Goal: Navigation & Orientation: Find specific page/section

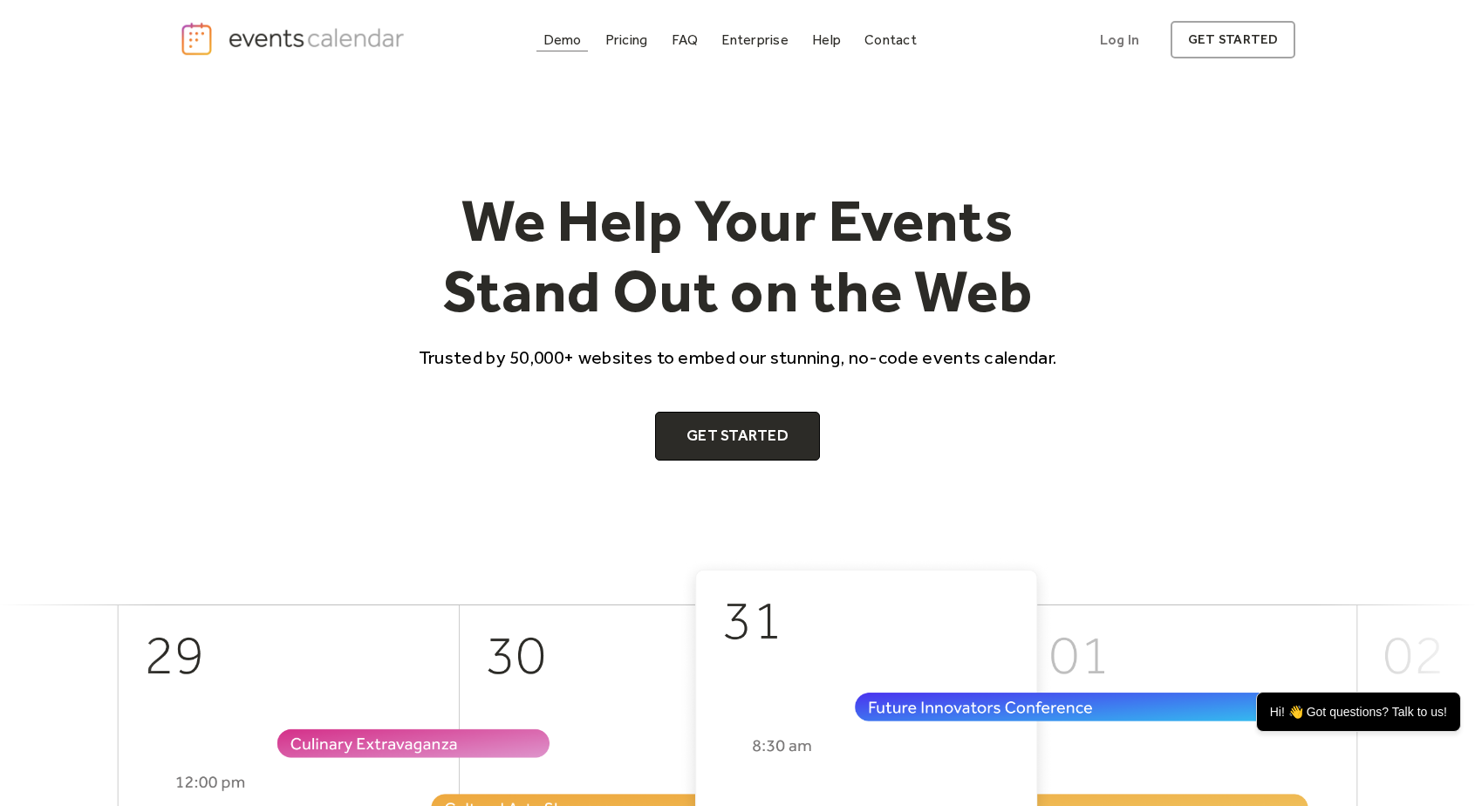
click at [554, 44] on div "Demo" at bounding box center [563, 40] width 38 height 10
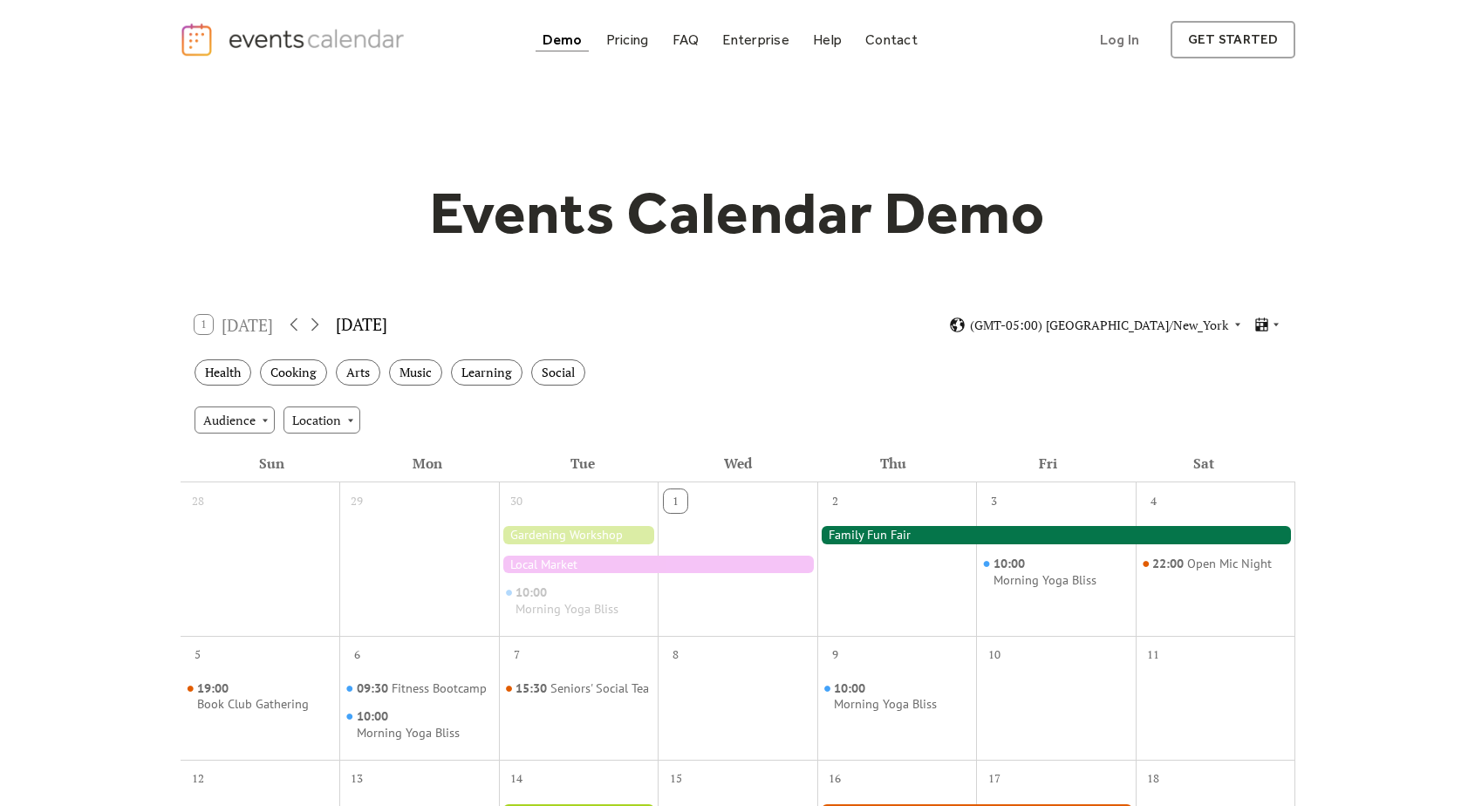
click at [868, 537] on div at bounding box center [1057, 534] width 478 height 17
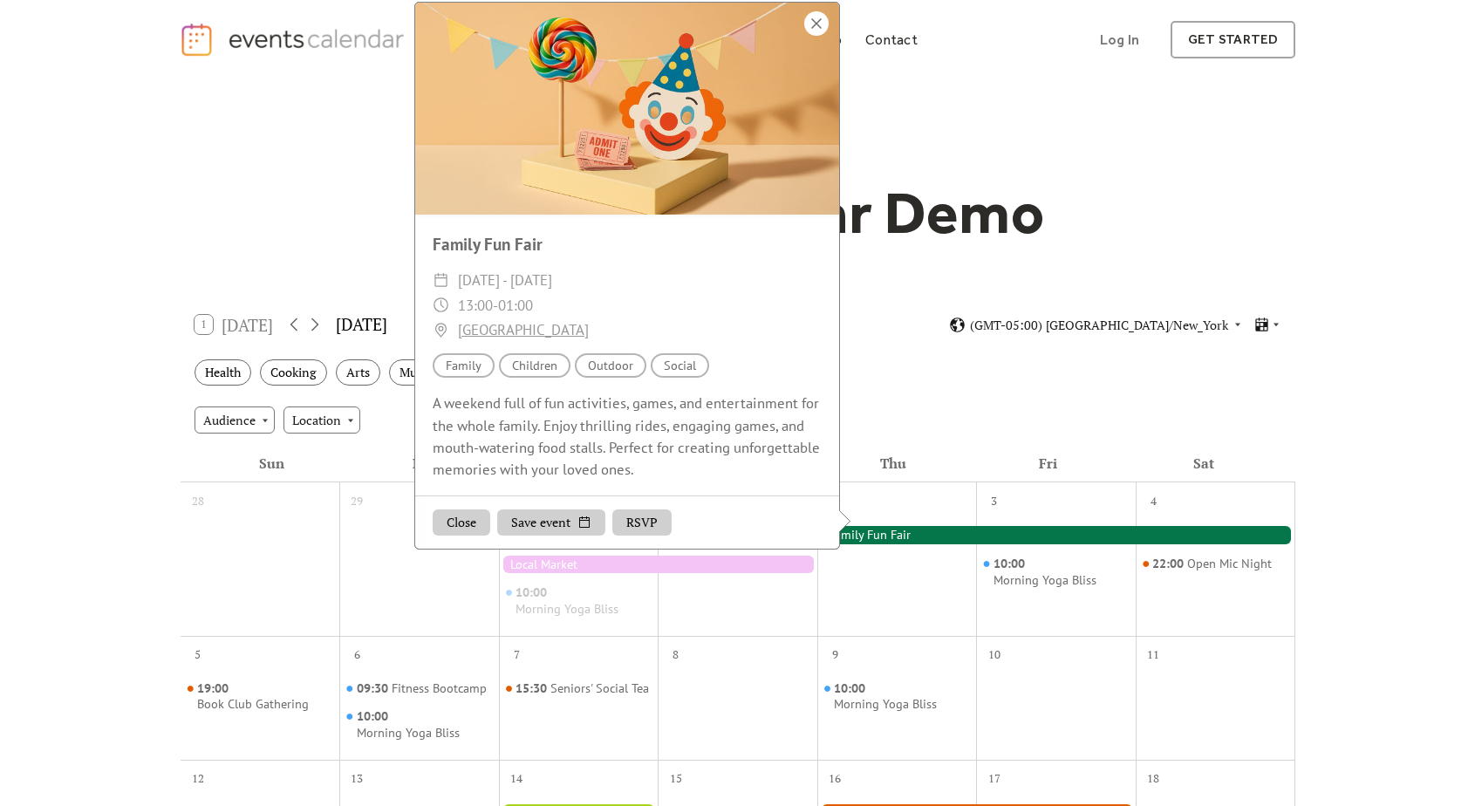
click at [821, 36] on div at bounding box center [816, 23] width 24 height 24
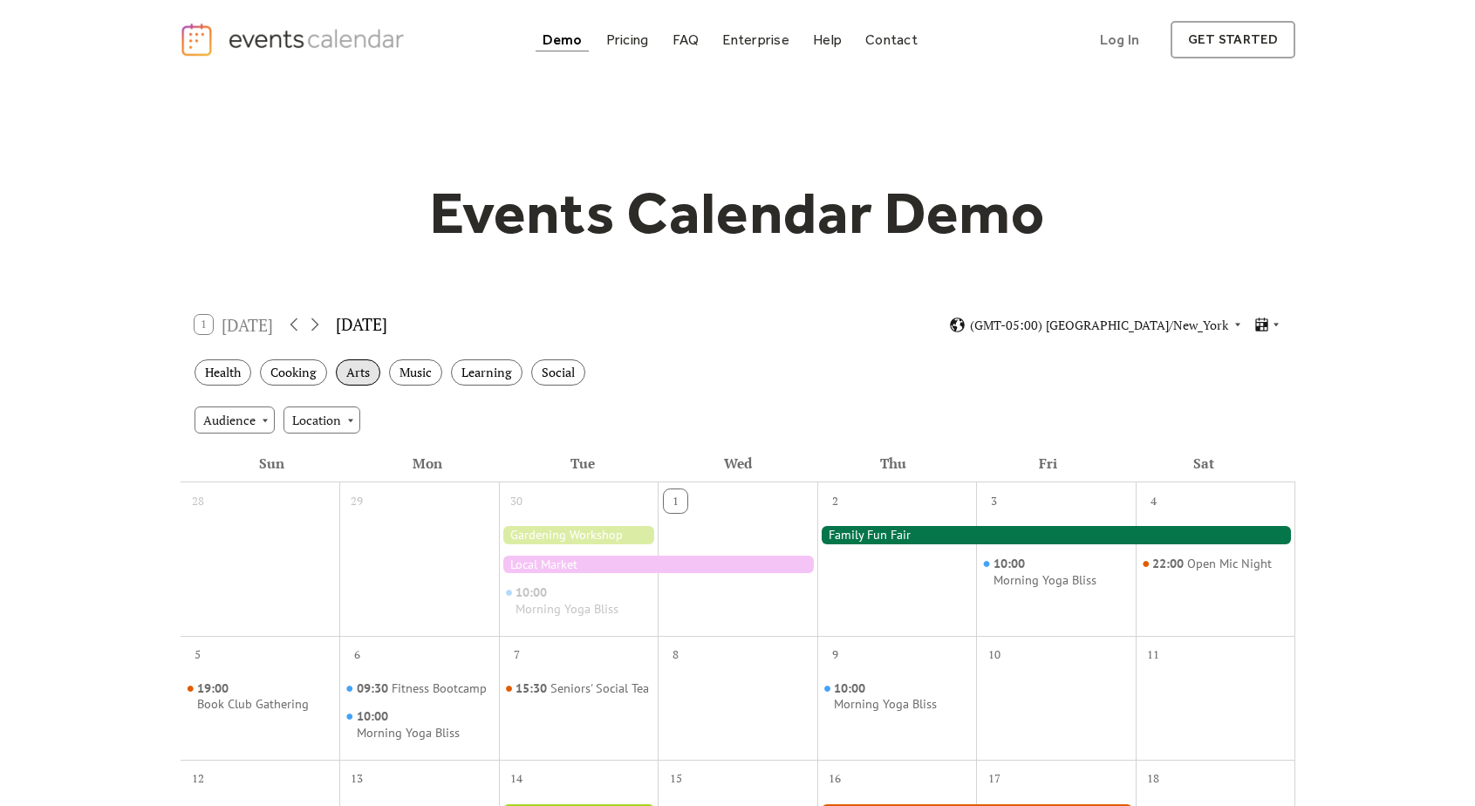
click at [371, 377] on div "Arts" at bounding box center [358, 372] width 44 height 27
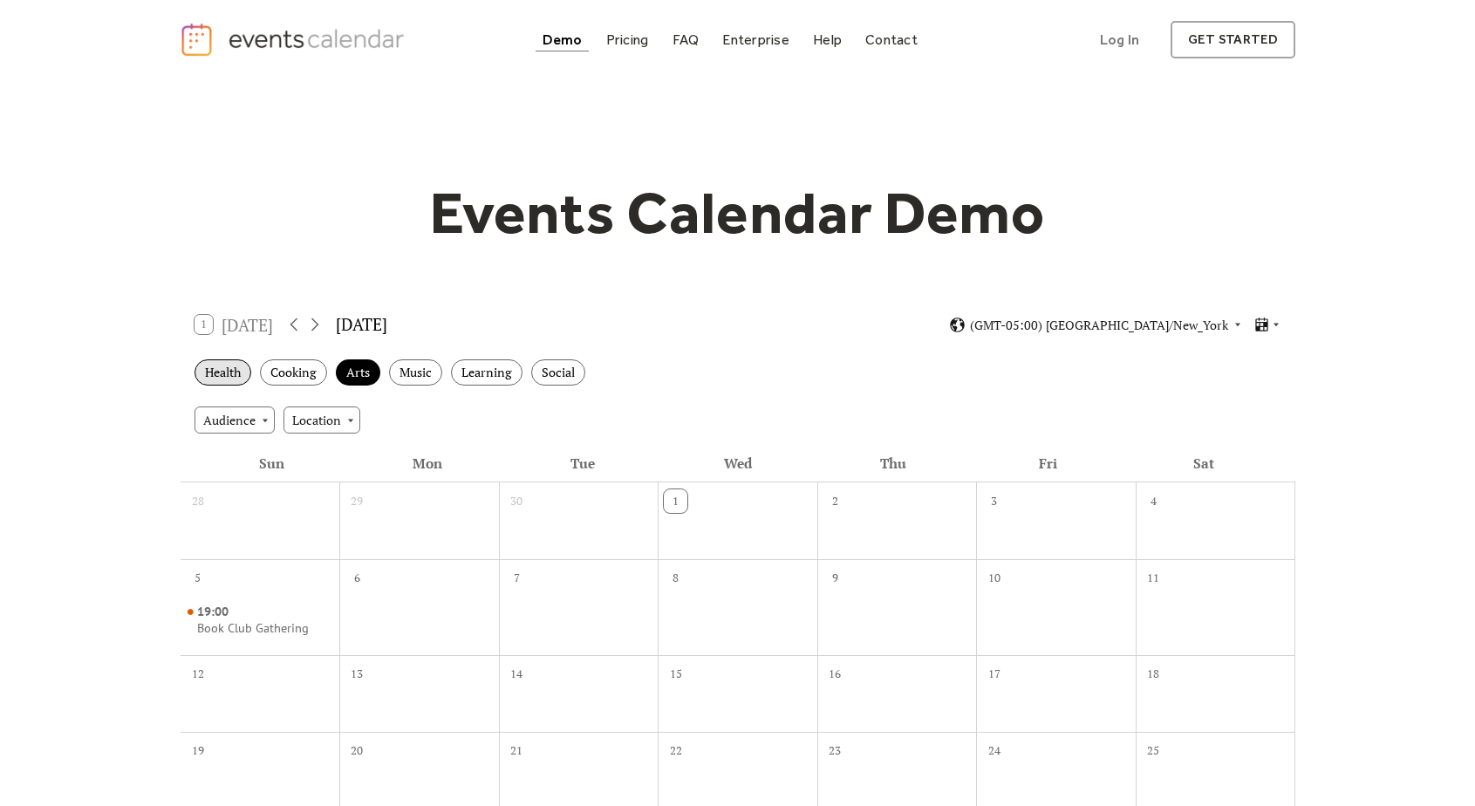
click at [248, 378] on div "Health" at bounding box center [223, 372] width 57 height 27
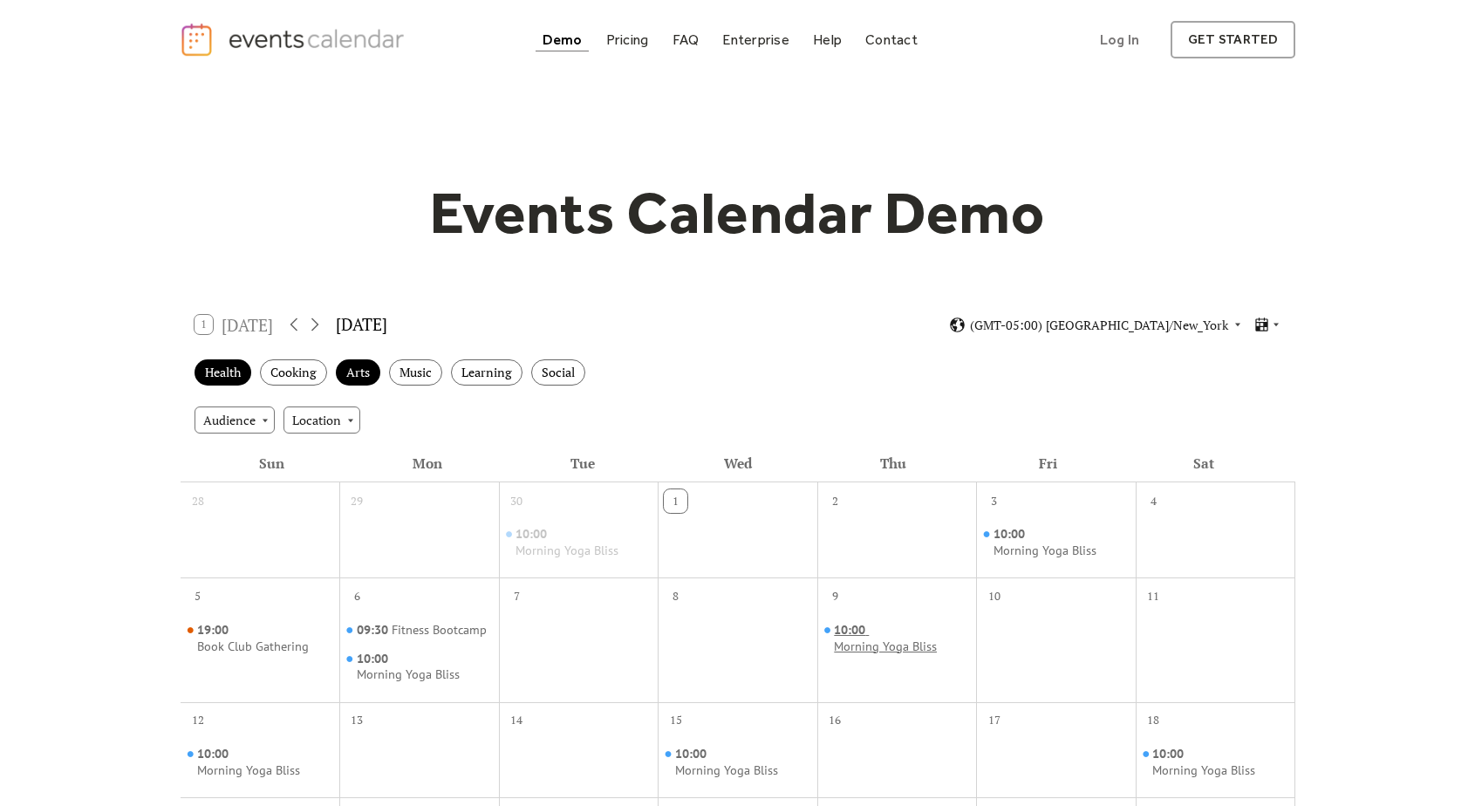
click at [877, 648] on div "Morning Yoga Bliss" at bounding box center [885, 647] width 103 height 17
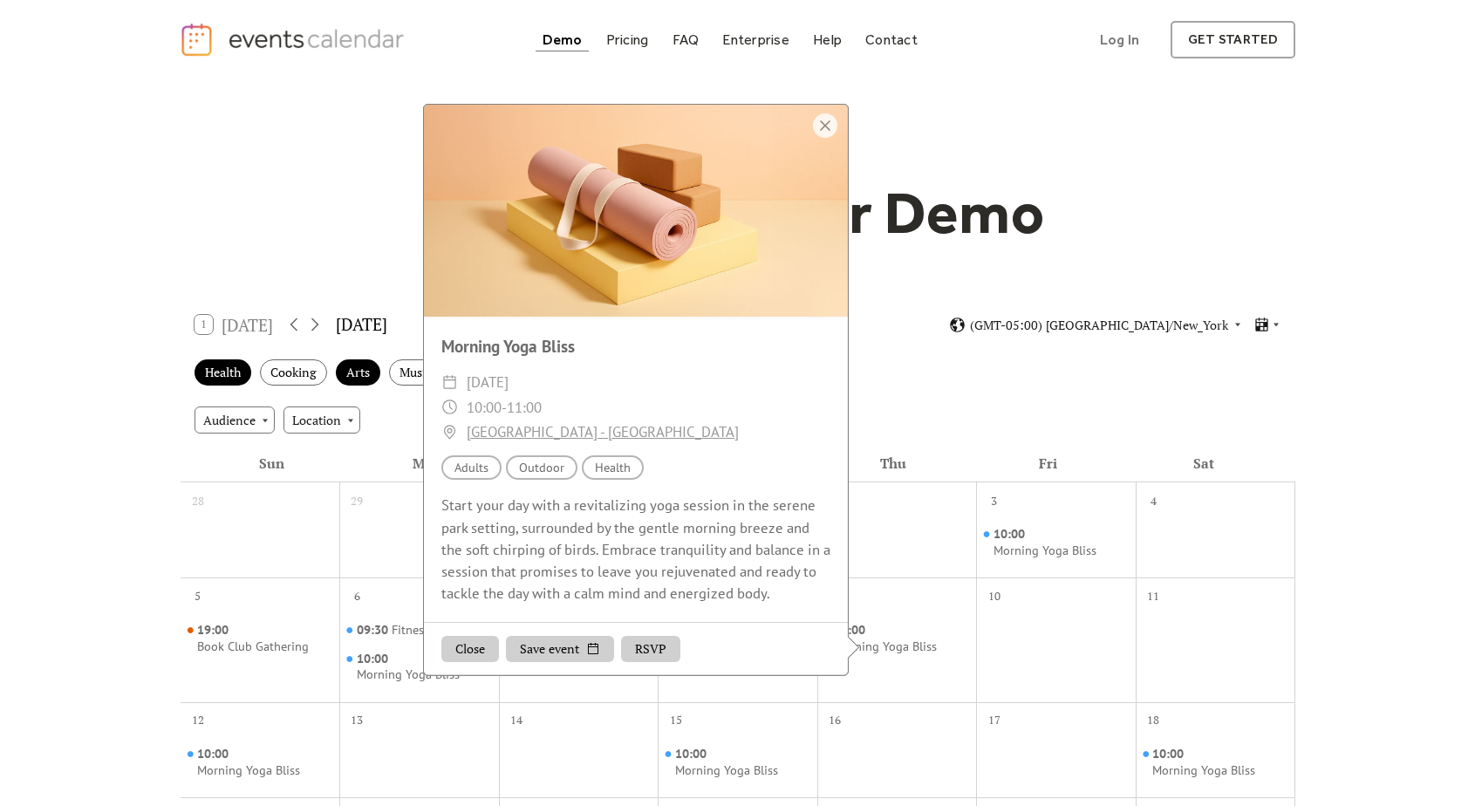
drag, startPoint x: 961, startPoint y: 368, endPoint x: 947, endPoint y: 369, distance: 14.9
click at [961, 368] on div "Health Cooking Arts Music Learning Social" at bounding box center [738, 373] width 1115 height 48
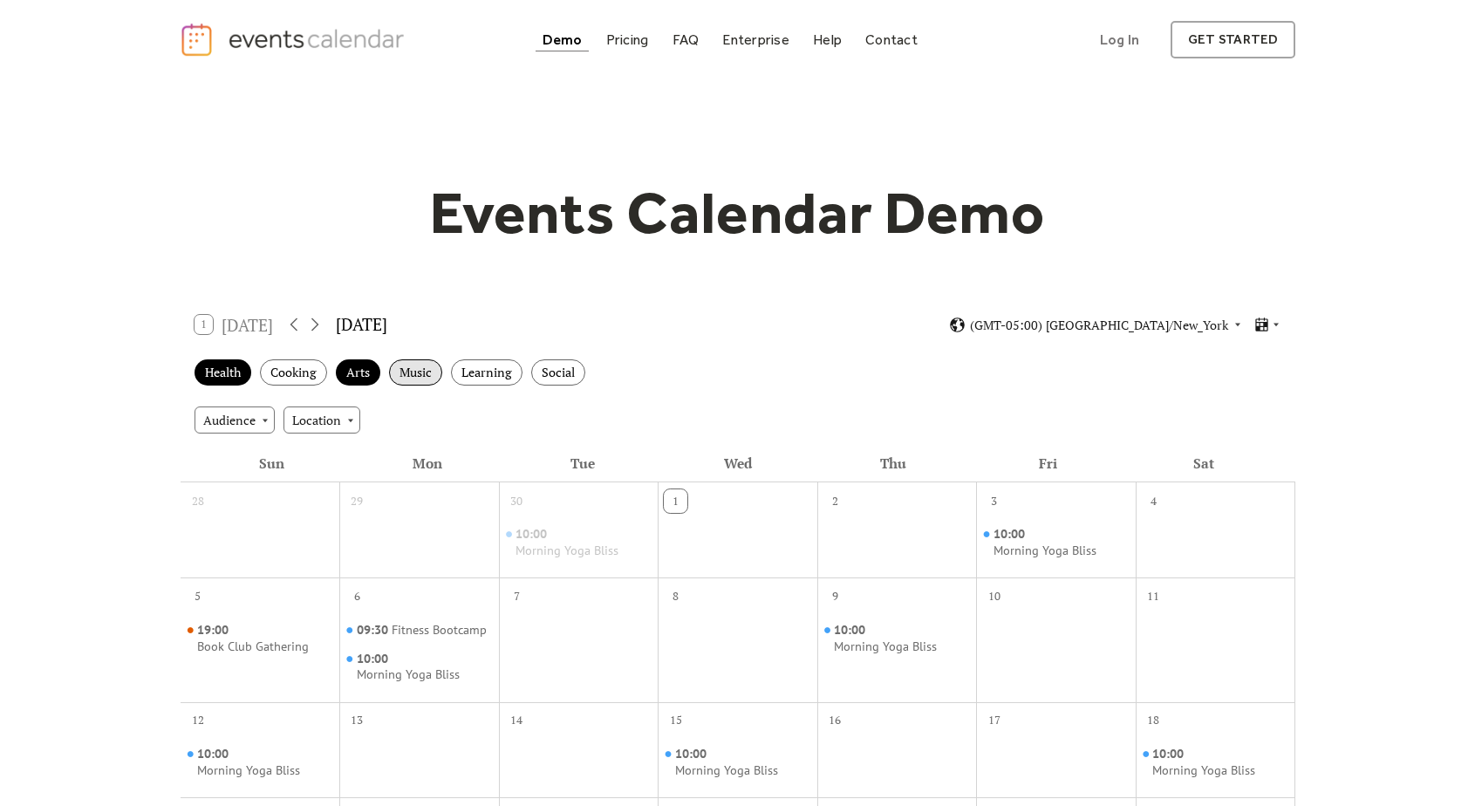
click at [430, 367] on div "Music" at bounding box center [415, 372] width 53 height 27
click at [1196, 536] on div "Open Mic Night" at bounding box center [1229, 534] width 85 height 17
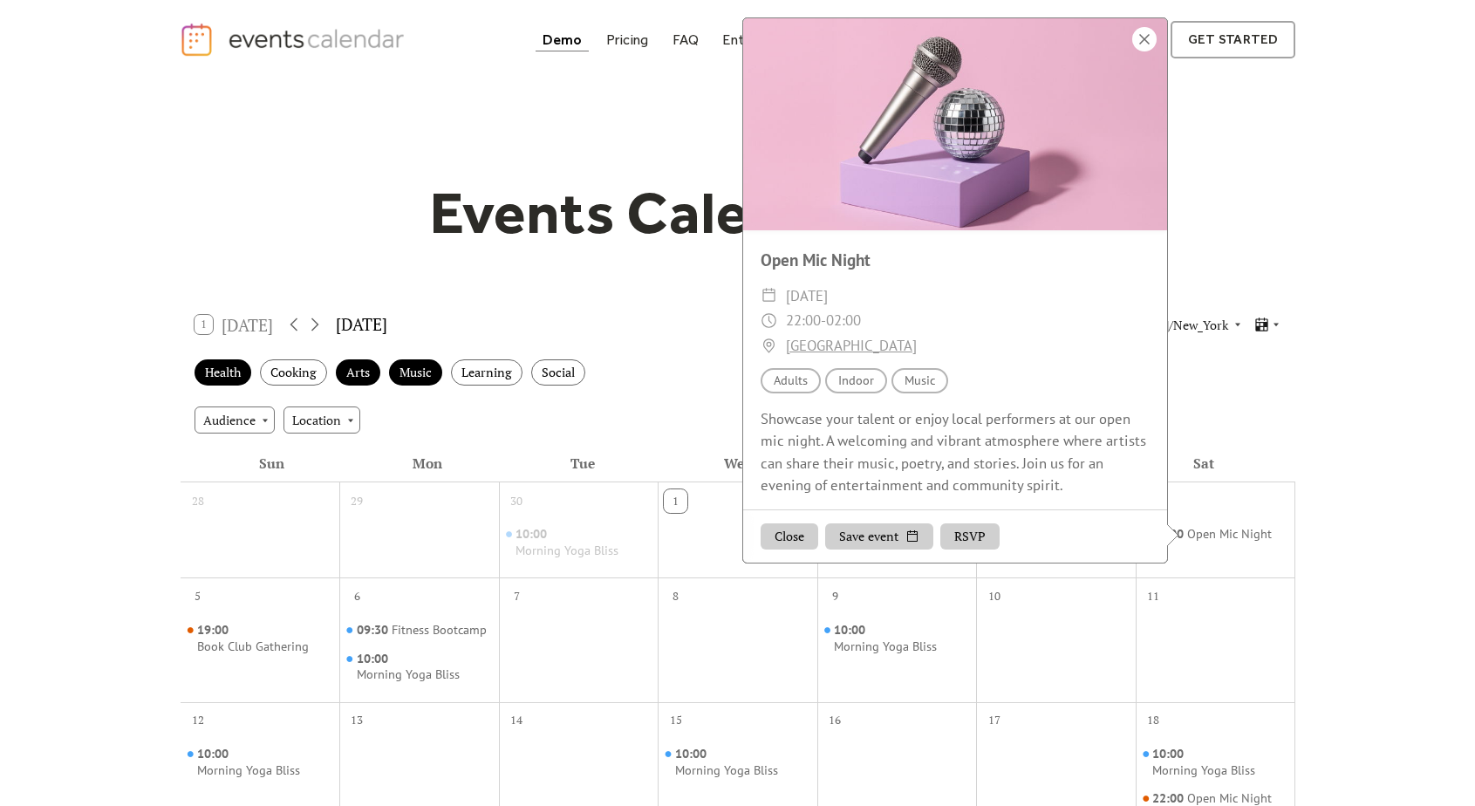
click at [1144, 43] on div at bounding box center [1144, 39] width 24 height 24
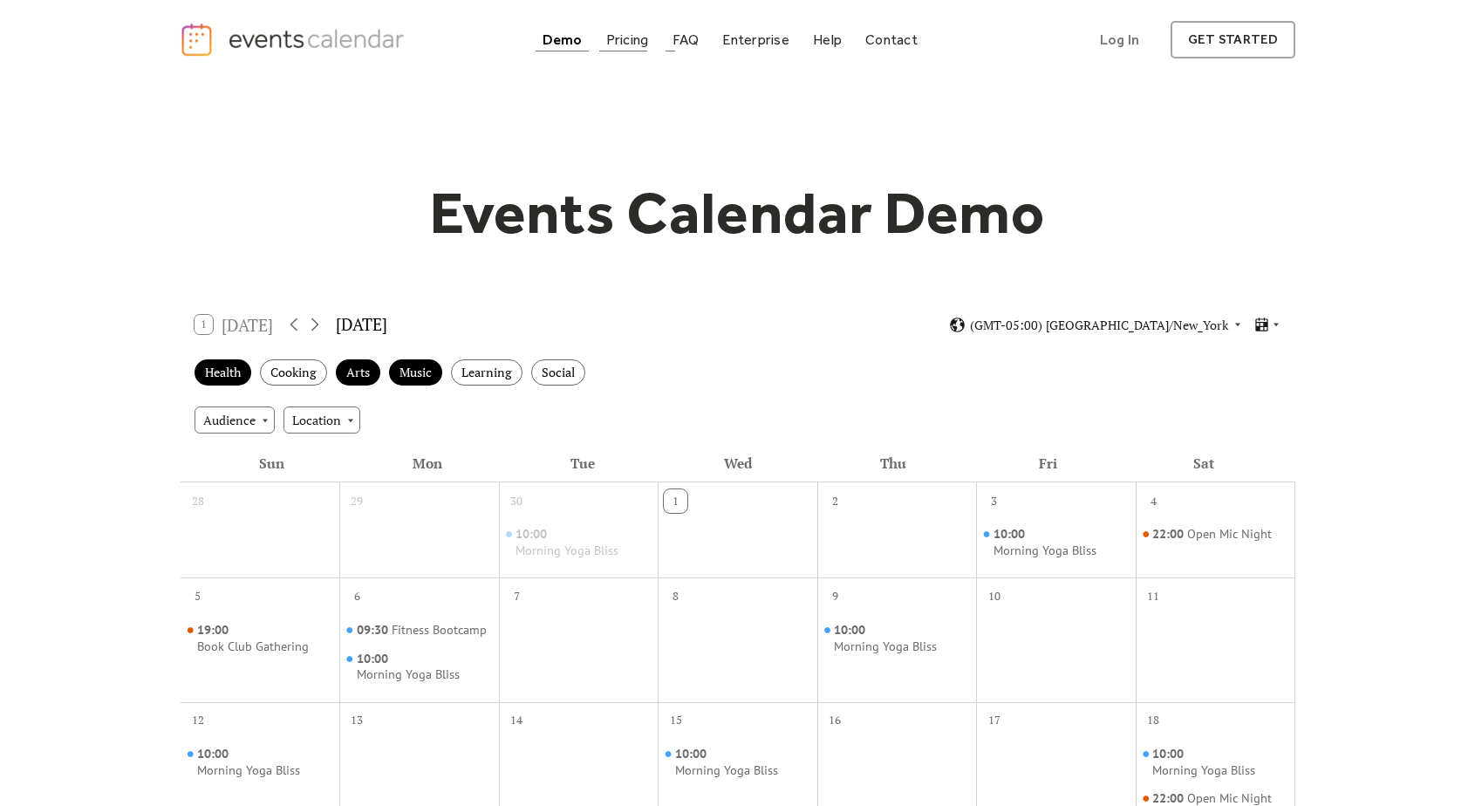
click at [628, 42] on div "Pricing" at bounding box center [627, 40] width 43 height 10
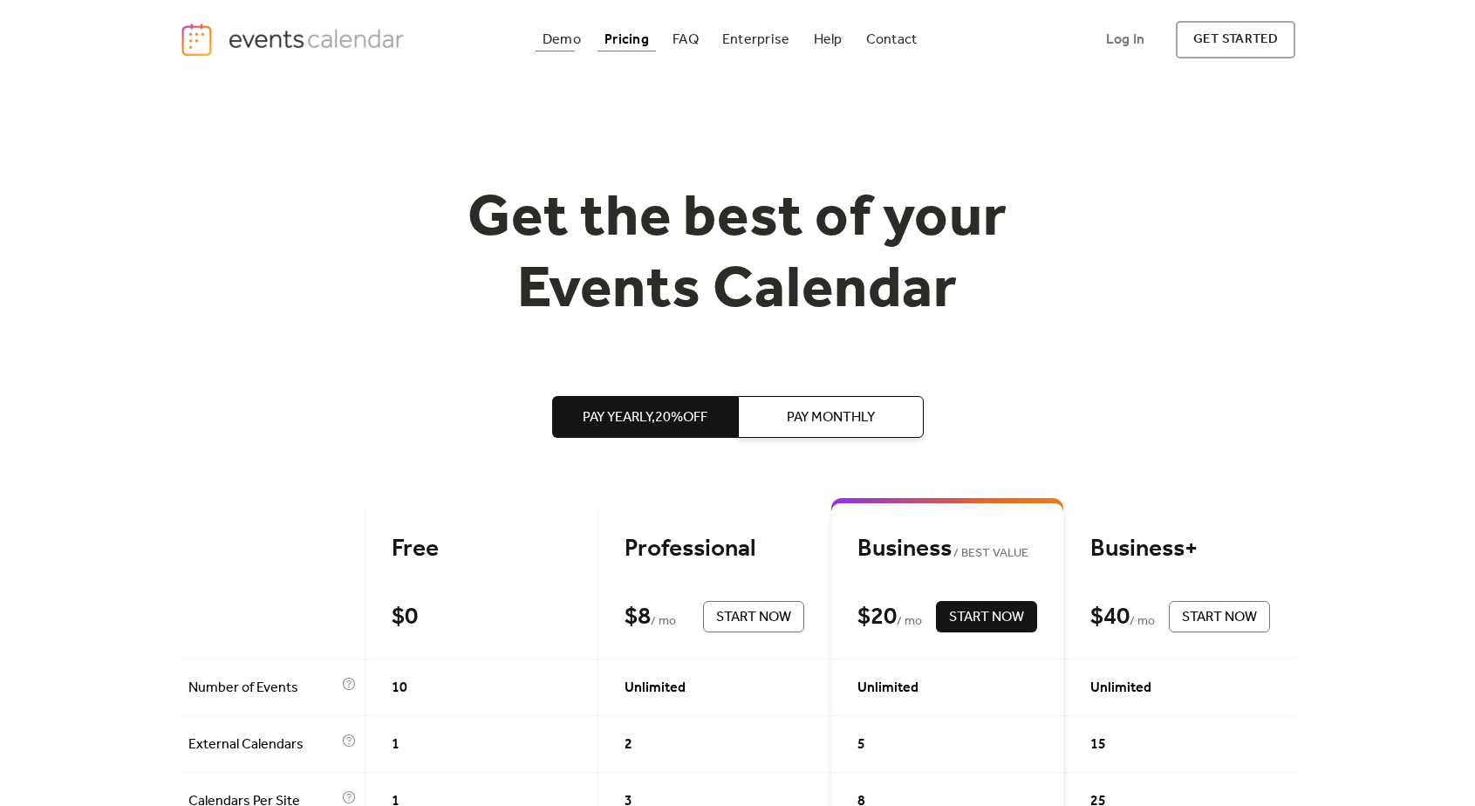
click at [564, 43] on div "Demo" at bounding box center [562, 40] width 38 height 10
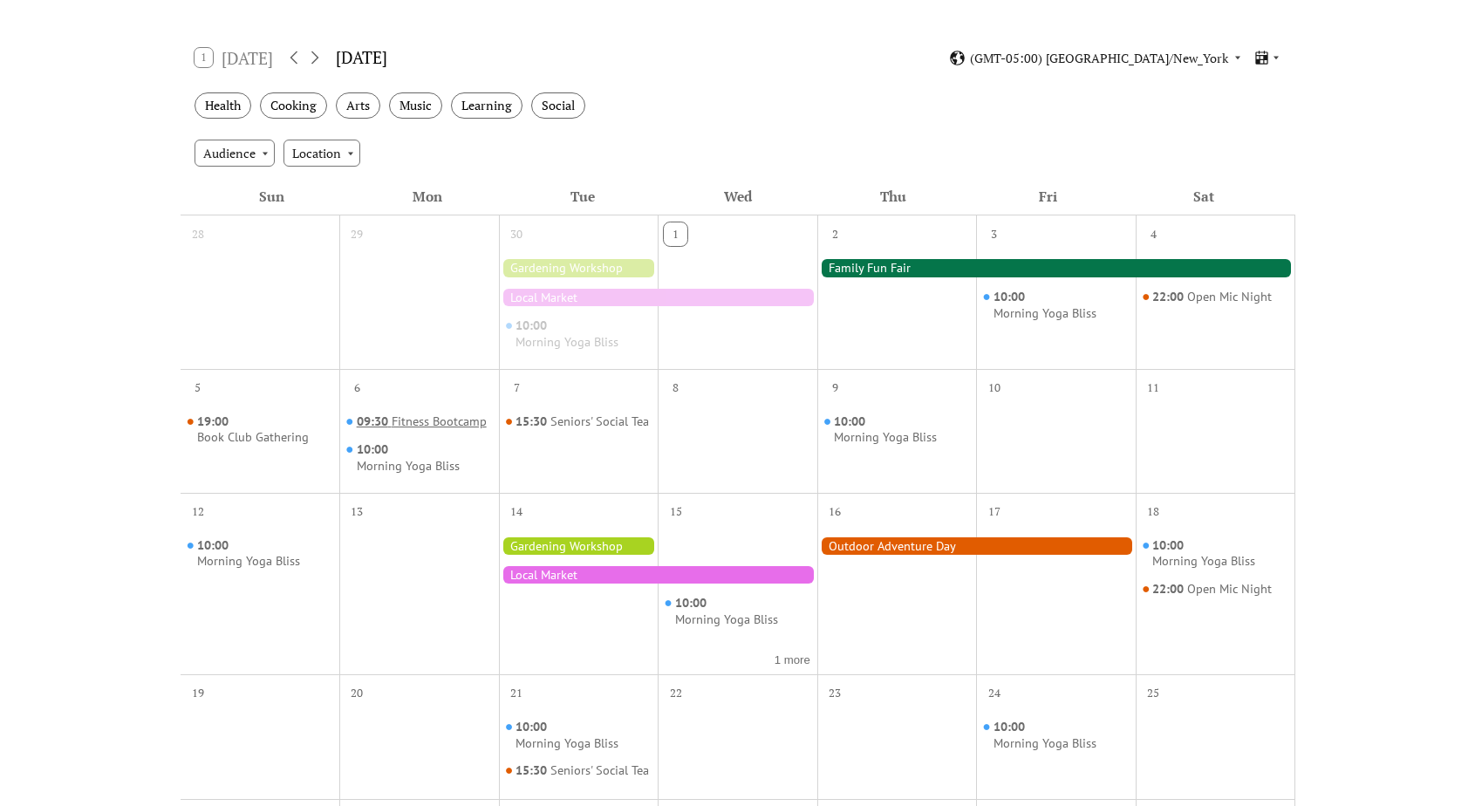
scroll to position [281, 0]
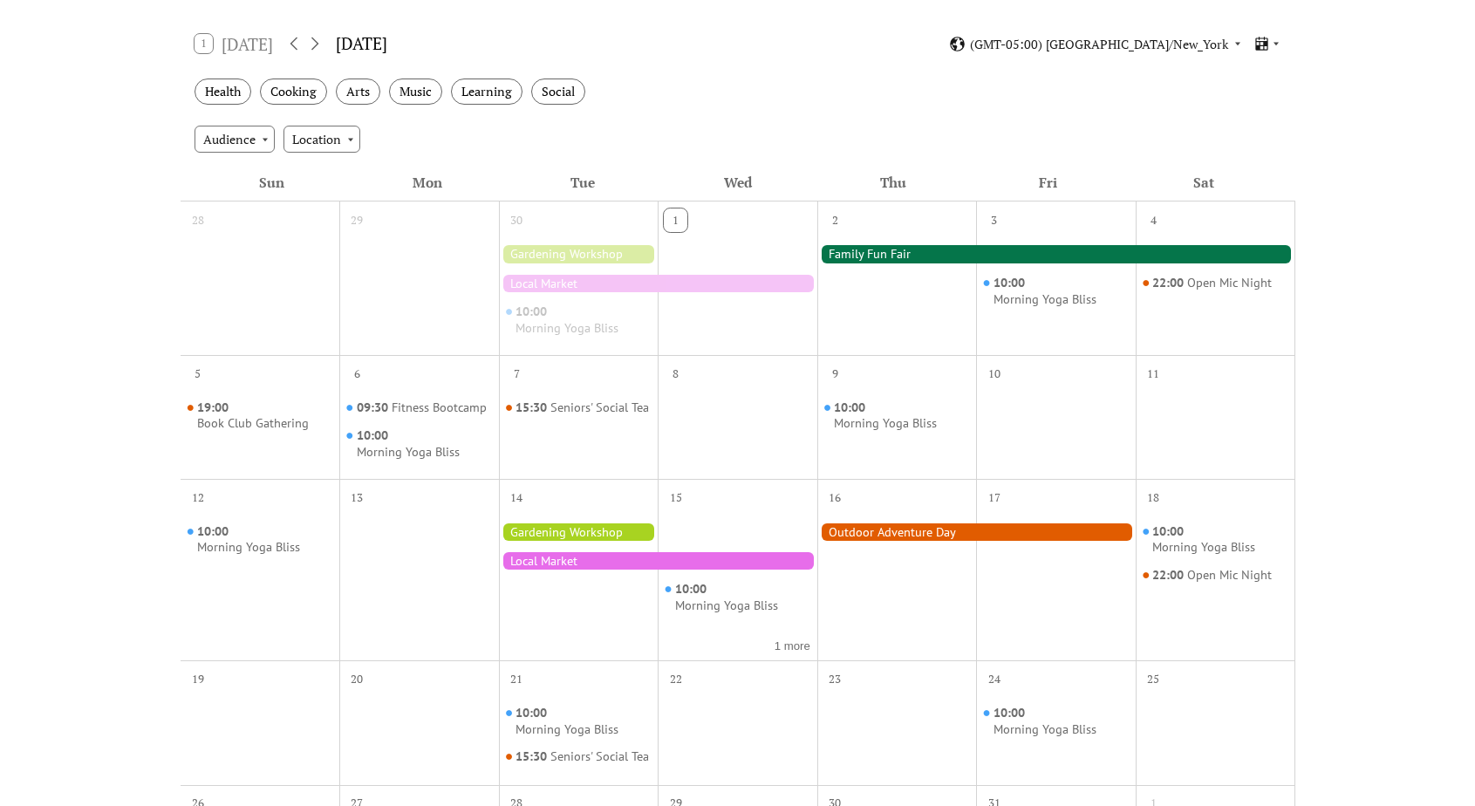
click at [589, 537] on div at bounding box center [579, 531] width 160 height 17
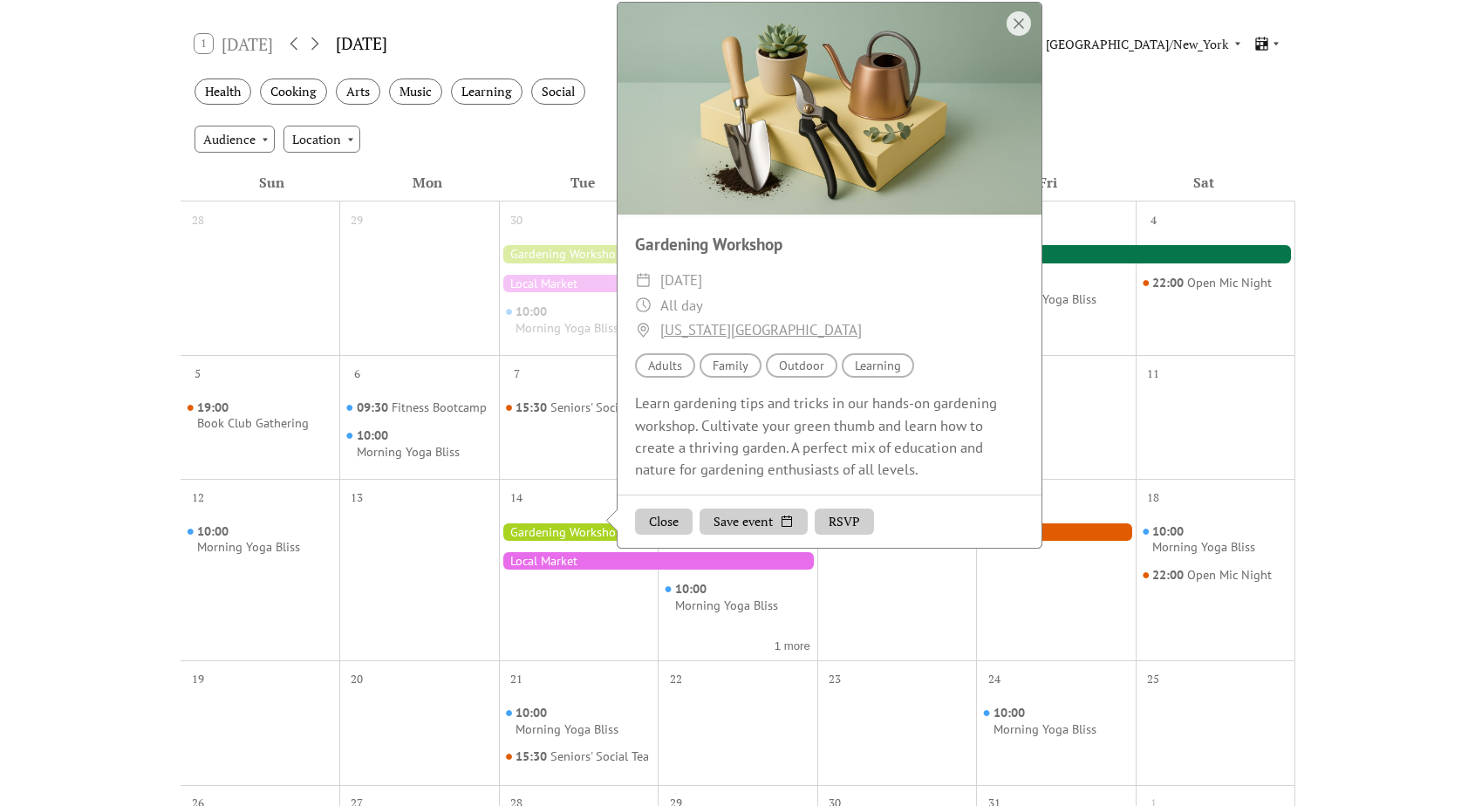
click at [374, 584] on div at bounding box center [419, 583] width 160 height 140
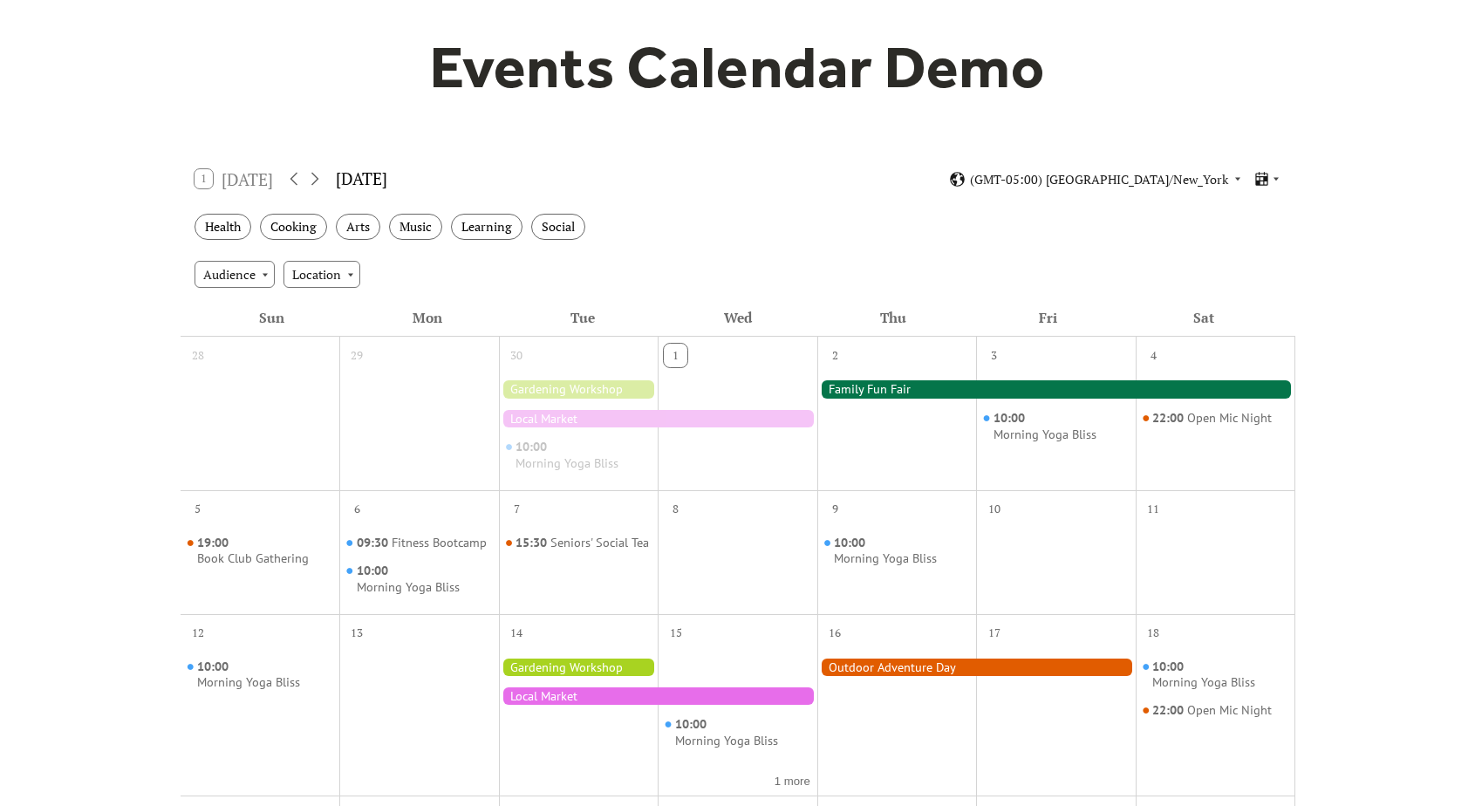
scroll to position [0, 0]
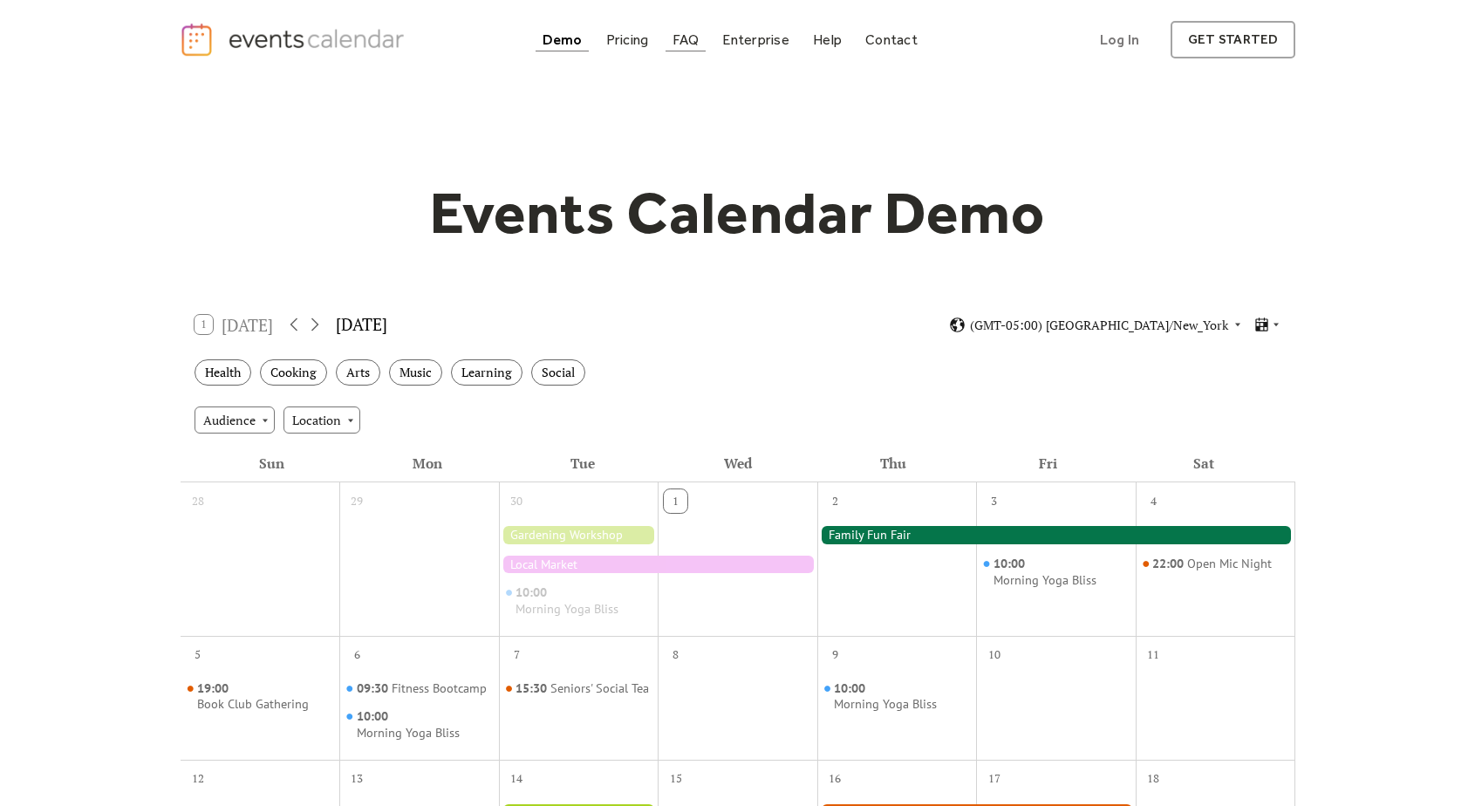
click at [683, 39] on div "FAQ" at bounding box center [686, 40] width 27 height 10
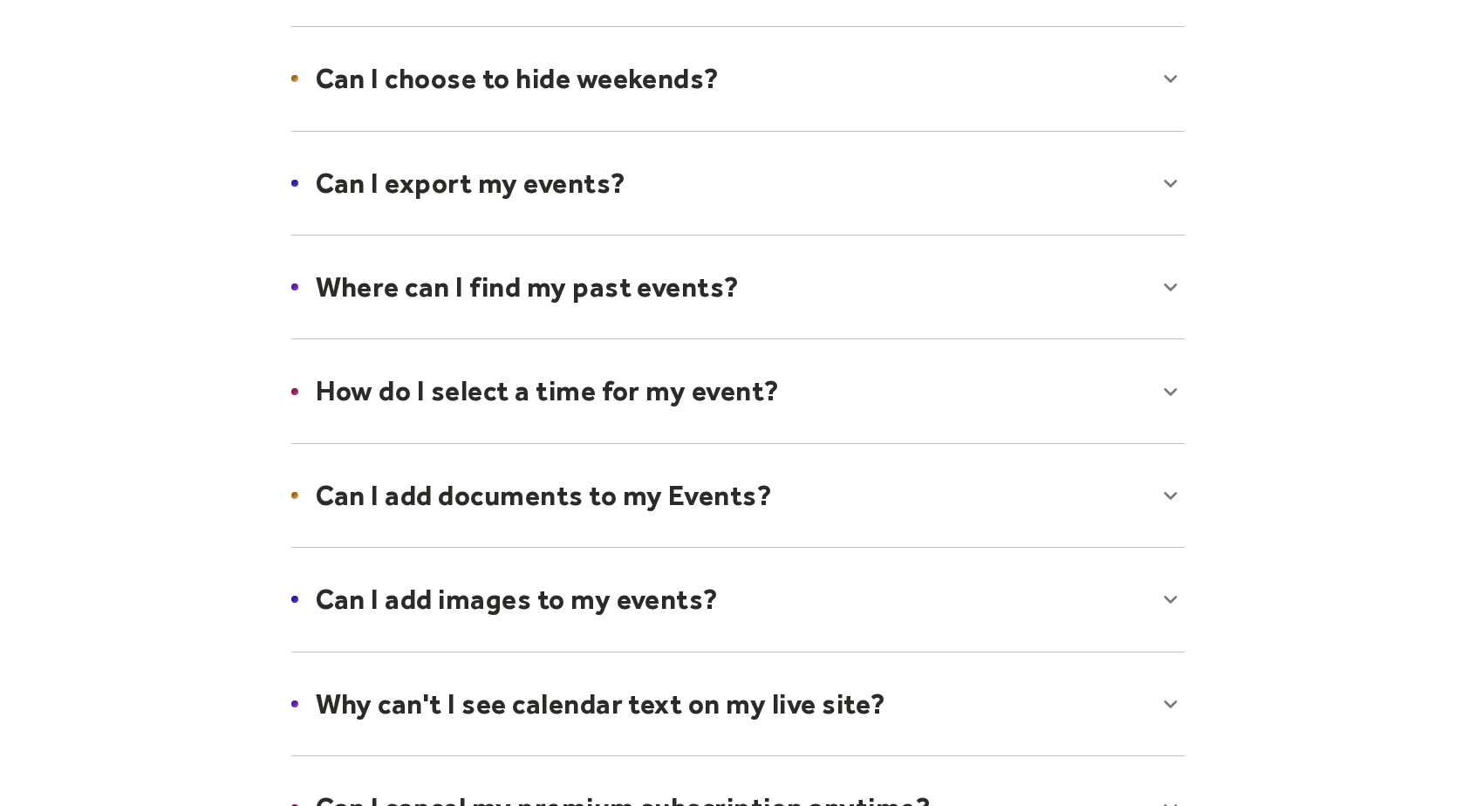
scroll to position [414, 0]
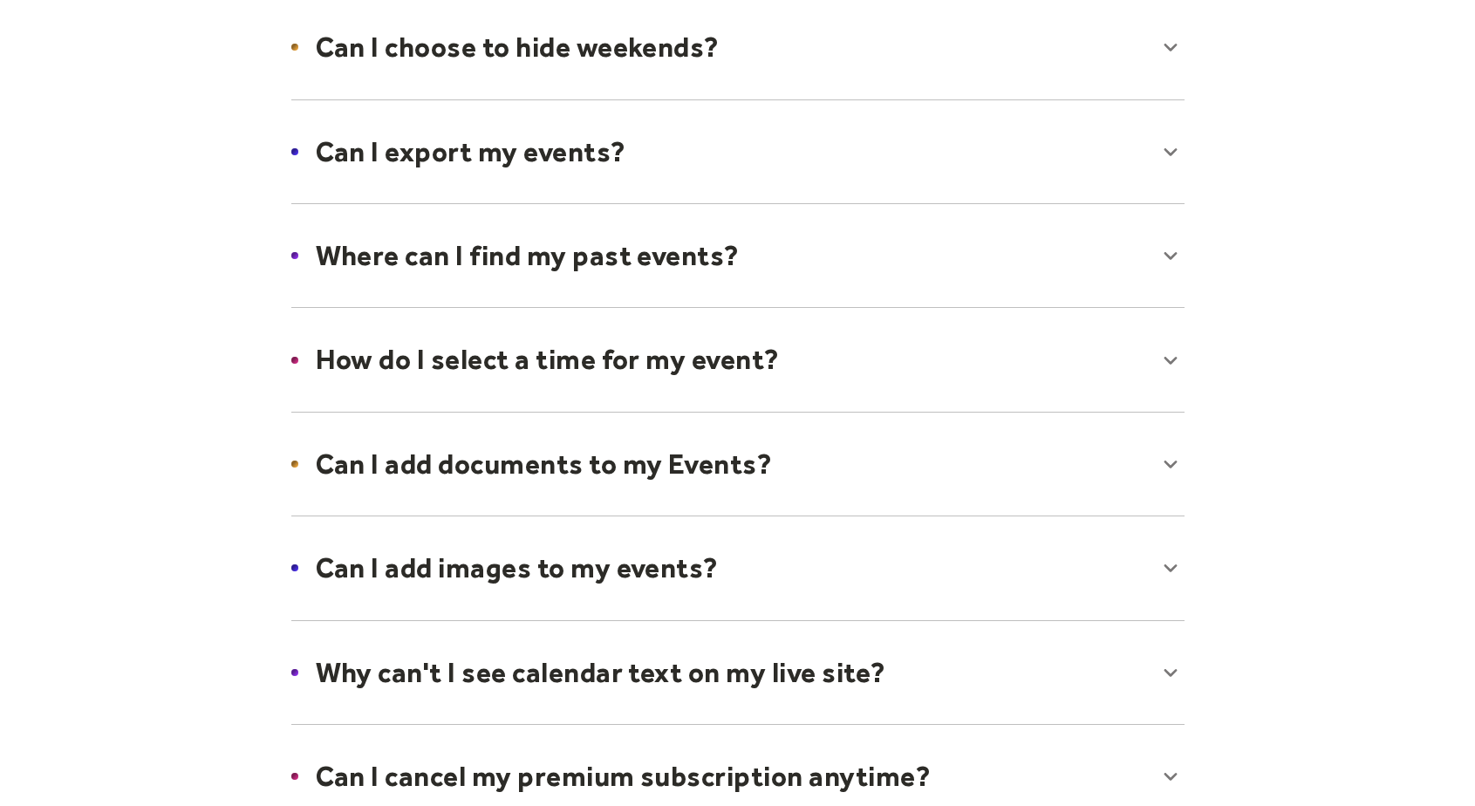
click at [1169, 152] on div at bounding box center [738, 152] width 928 height 106
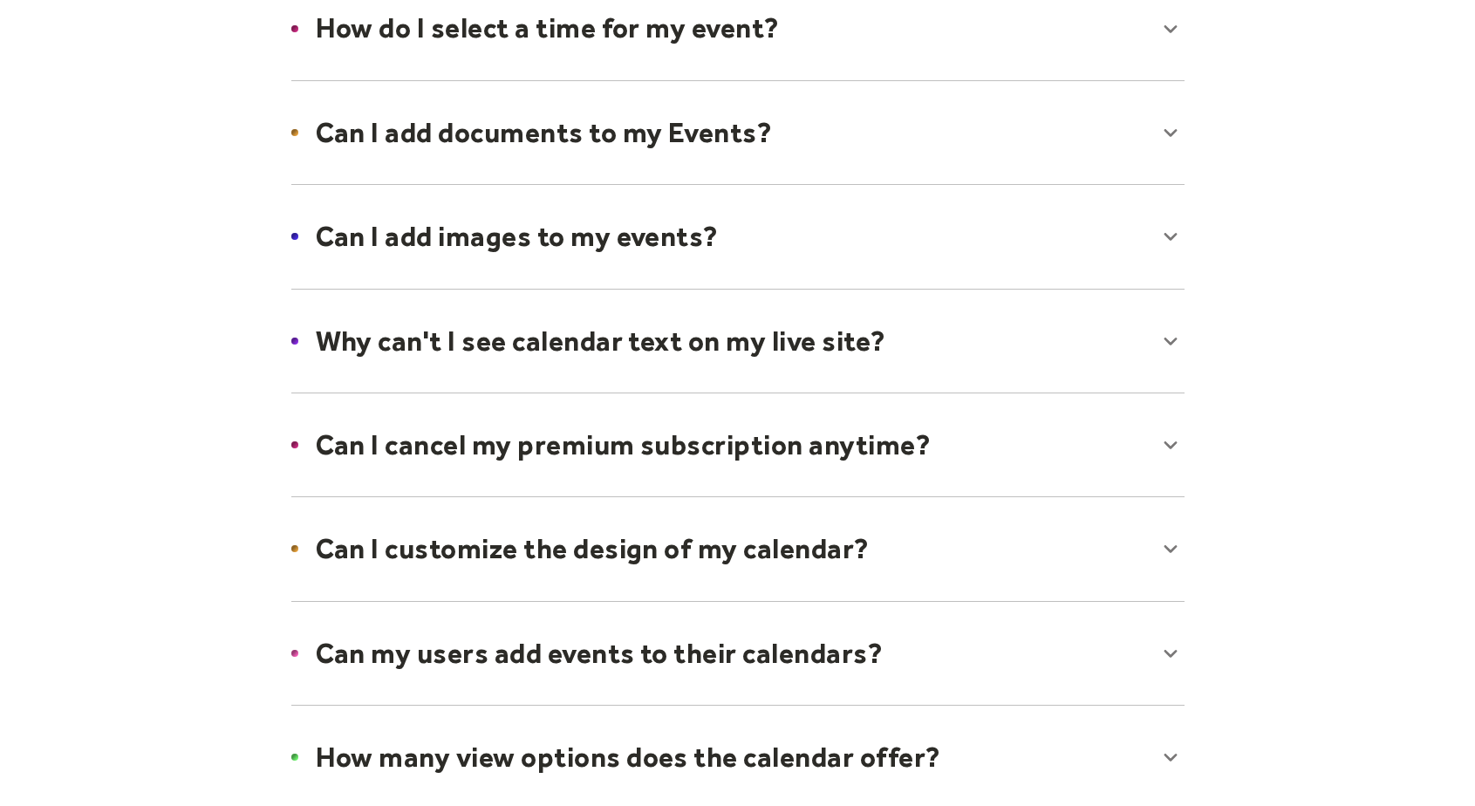
scroll to position [811, 0]
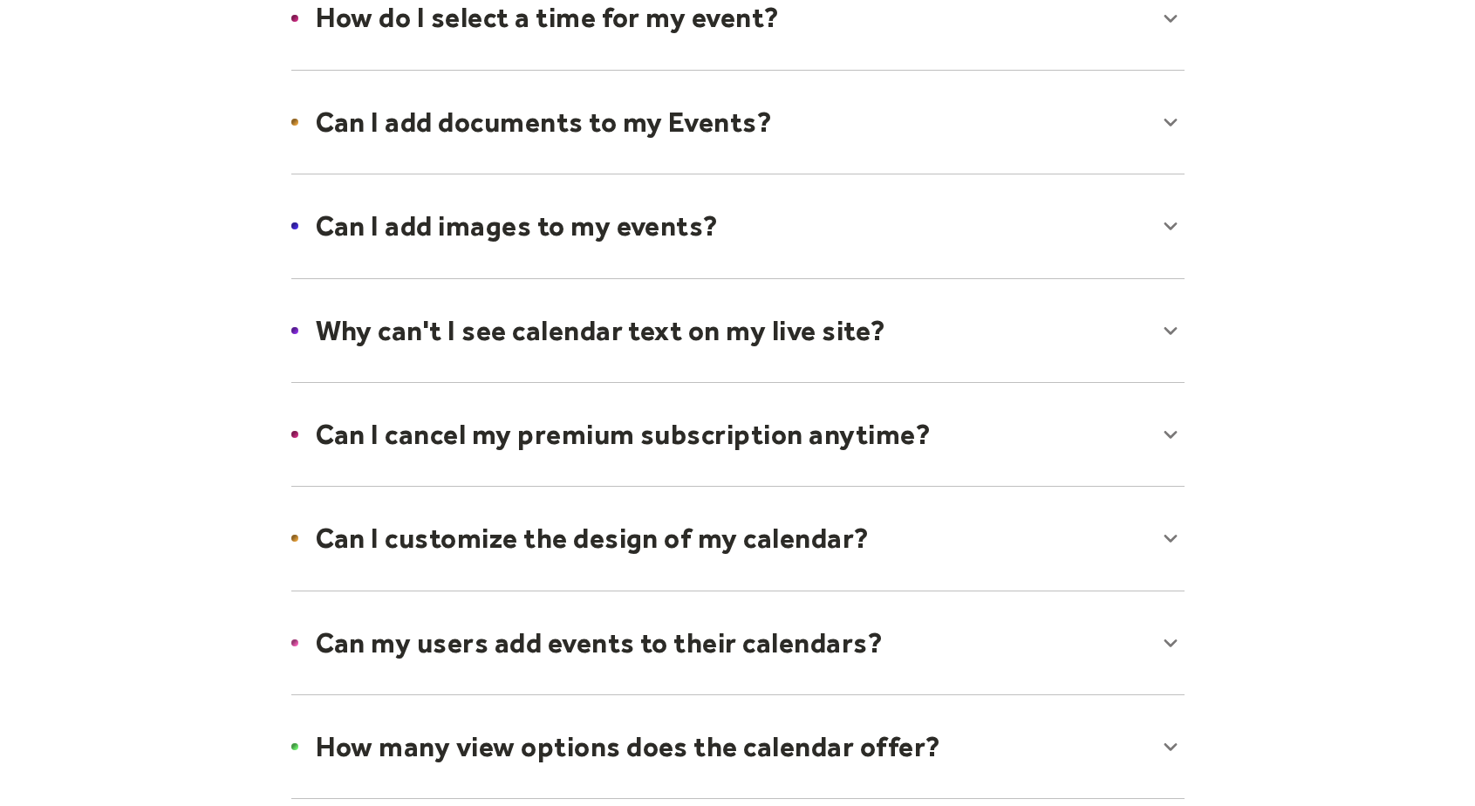
click at [1169, 121] on div at bounding box center [738, 122] width 928 height 106
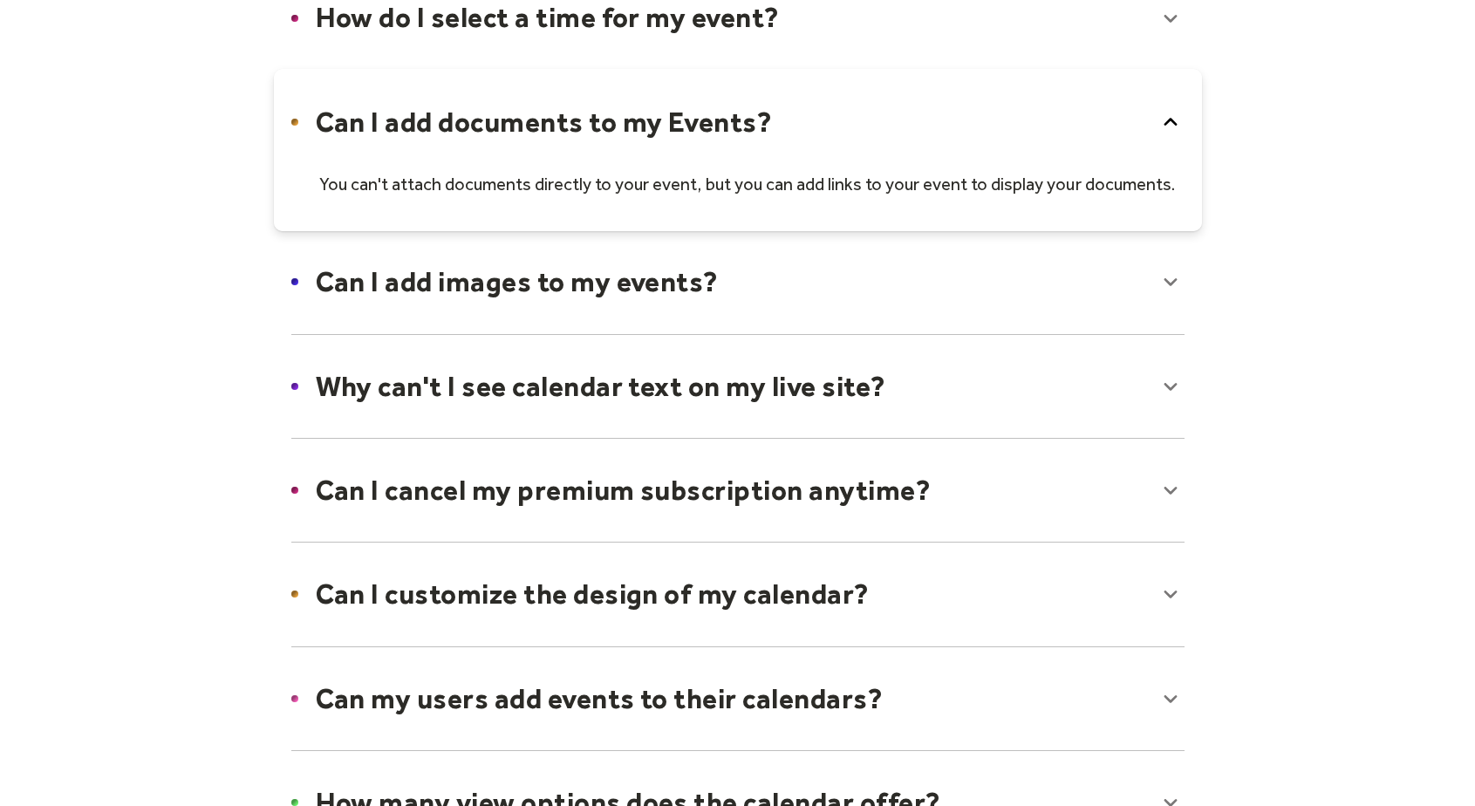
click at [1173, 279] on div at bounding box center [738, 282] width 928 height 106
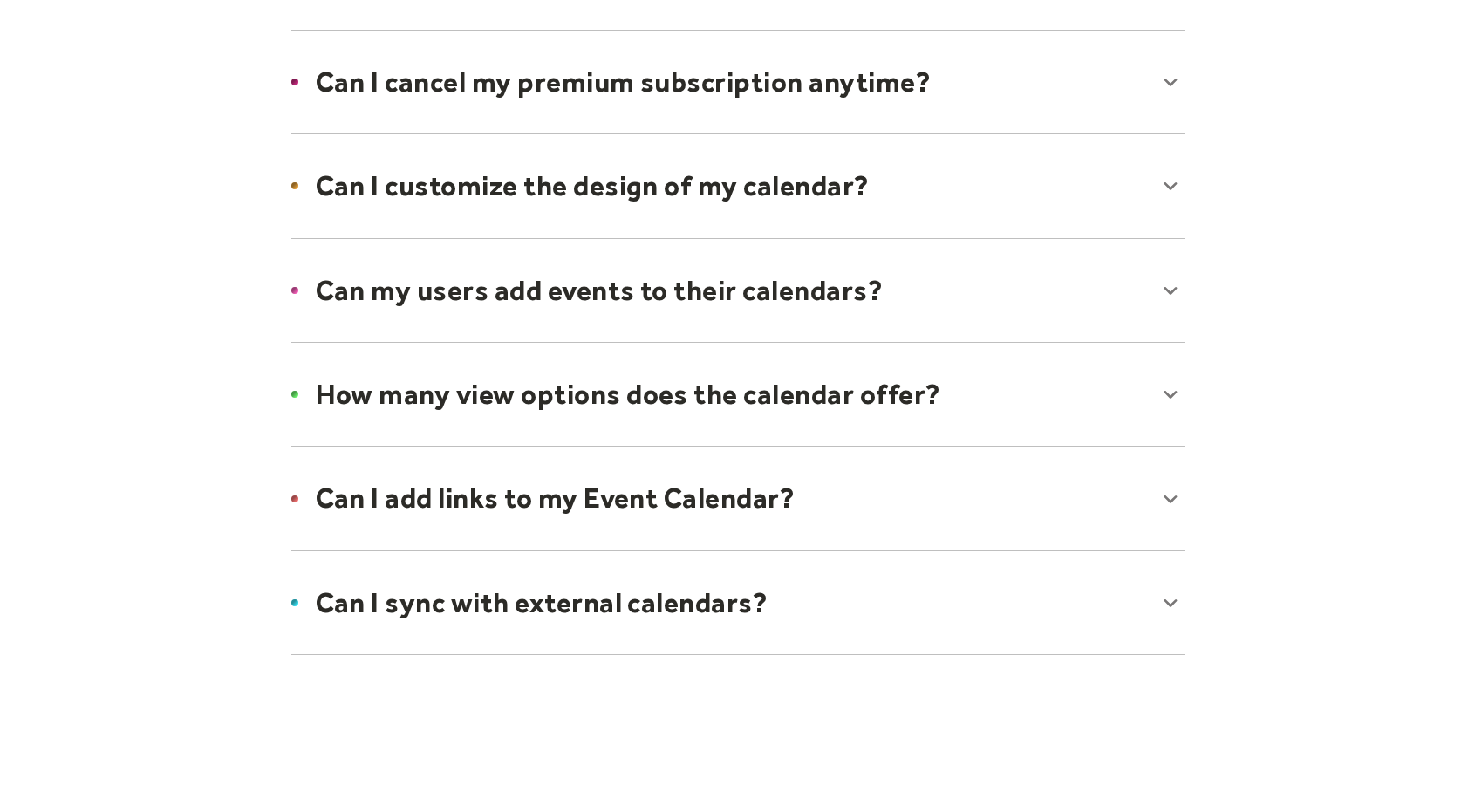
scroll to position [1279, 0]
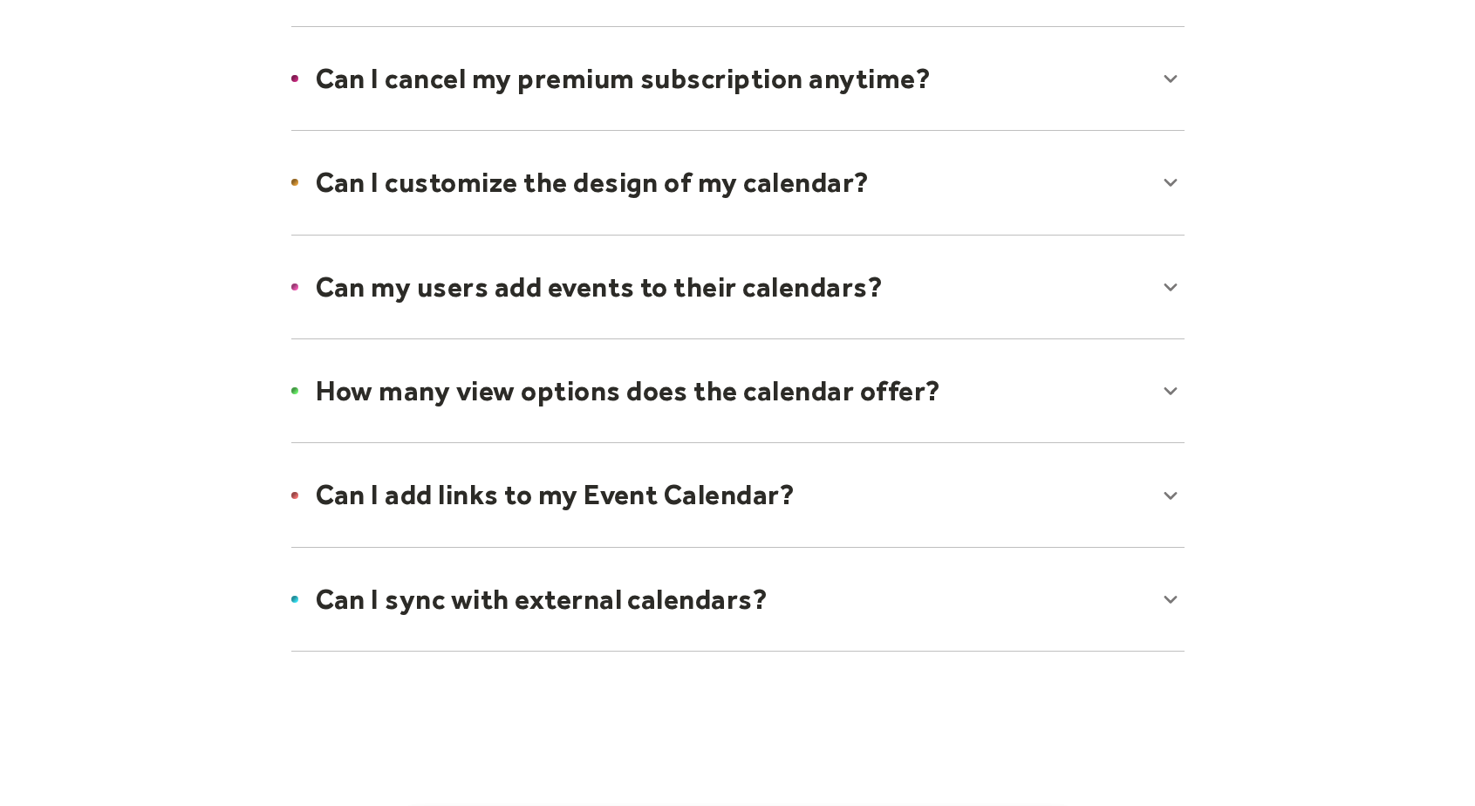
click at [1177, 181] on div at bounding box center [738, 182] width 928 height 106
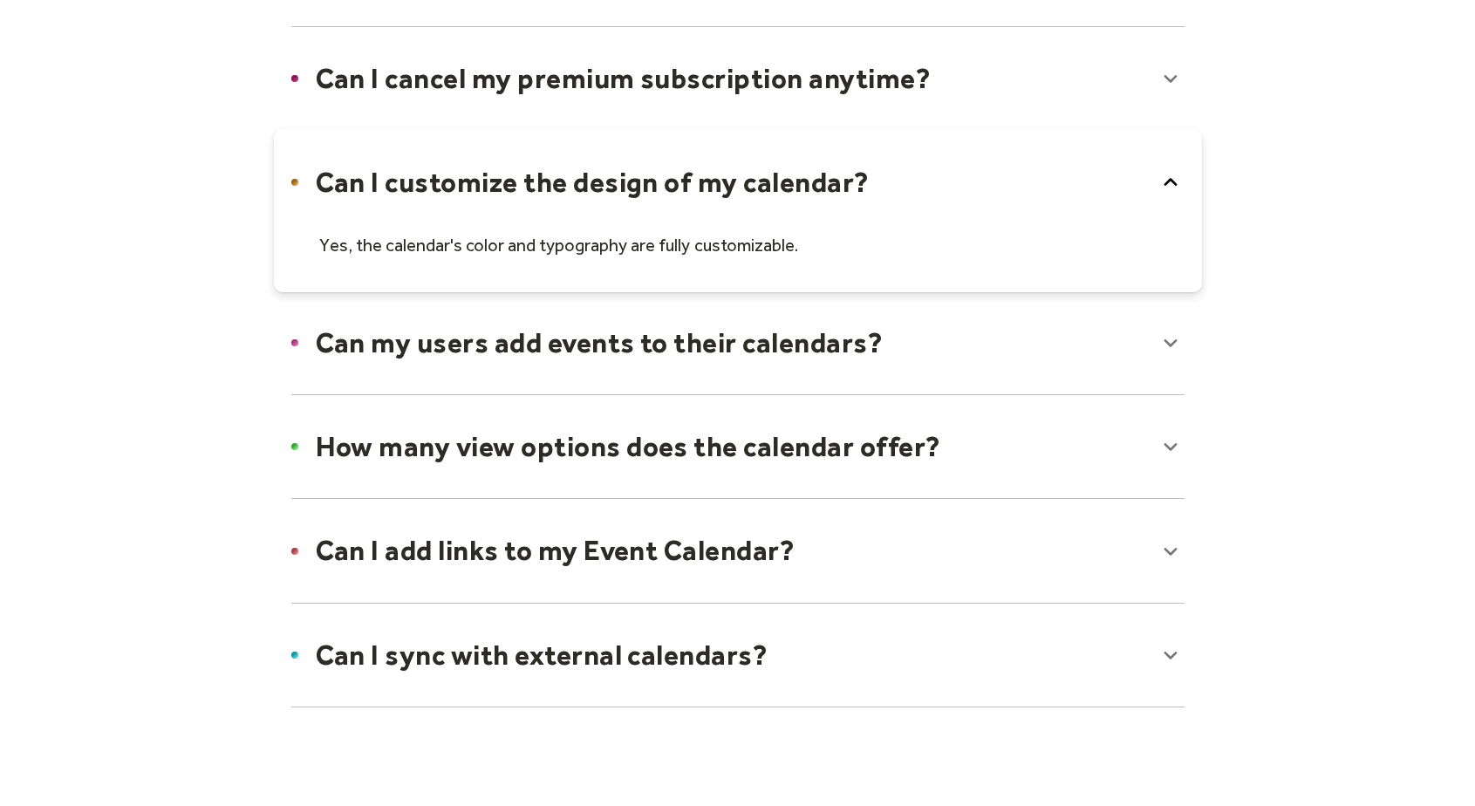
click at [1170, 341] on div at bounding box center [738, 343] width 928 height 106
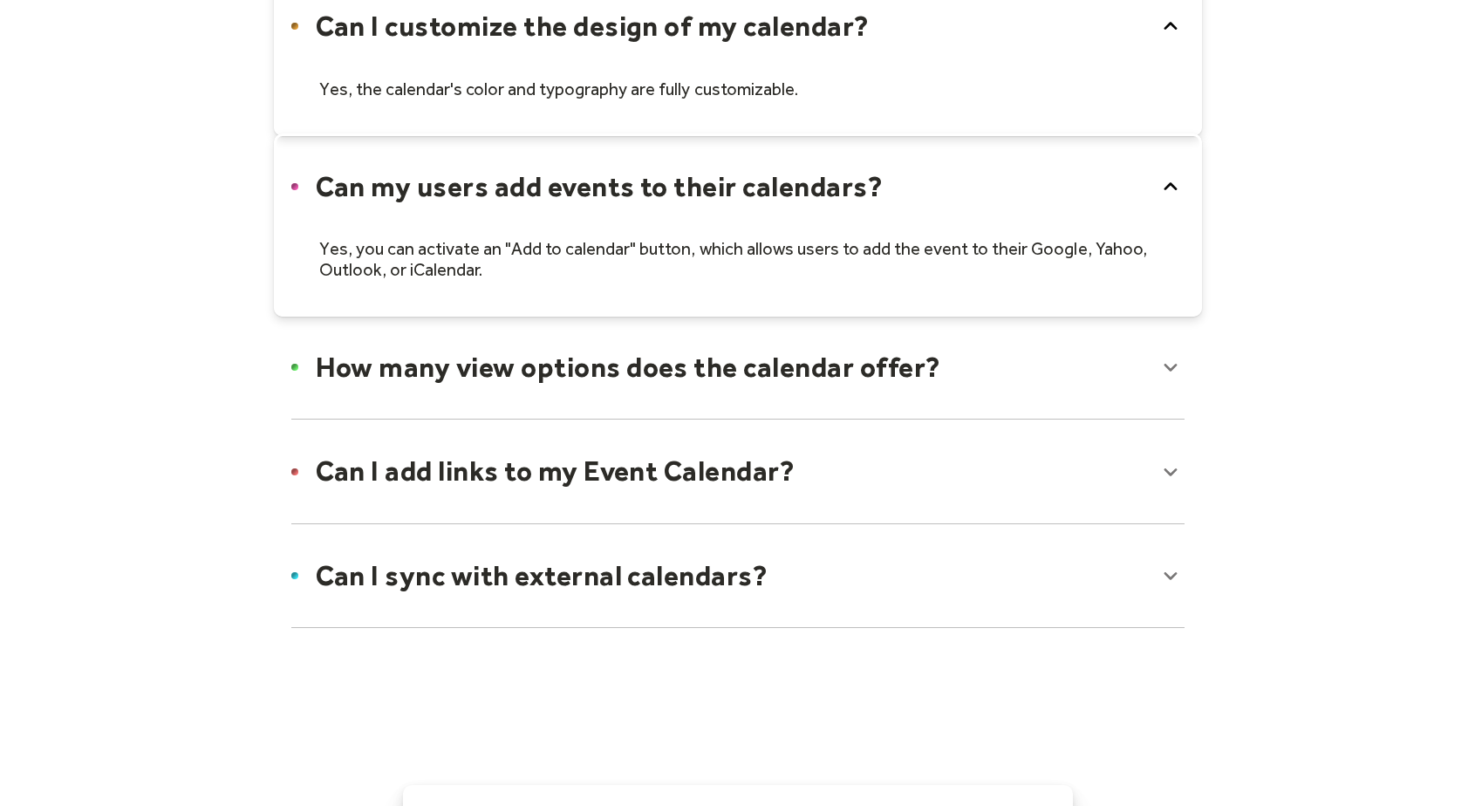
scroll to position [1436, 0]
click at [1169, 475] on div at bounding box center [738, 470] width 928 height 106
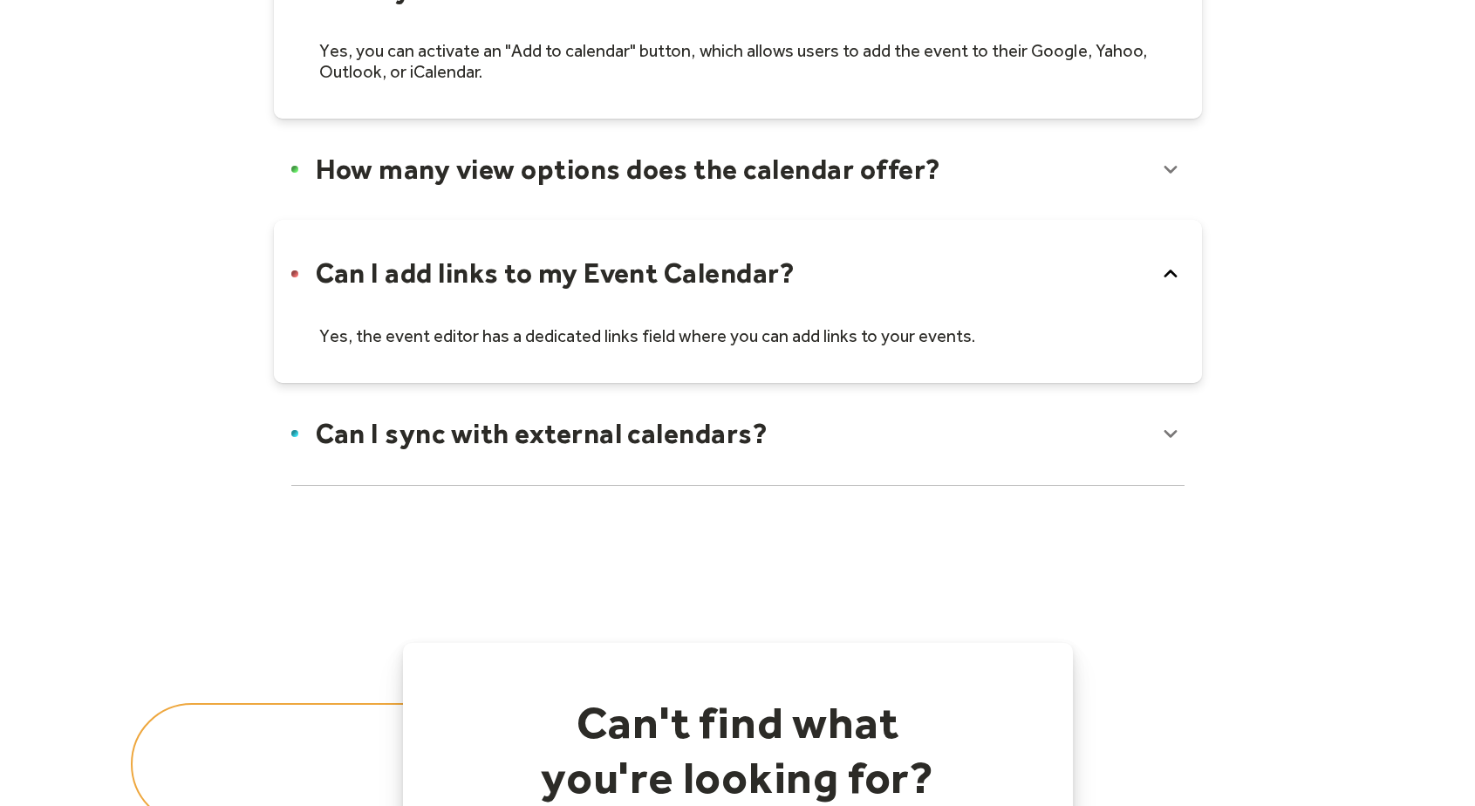
scroll to position [1671, 0]
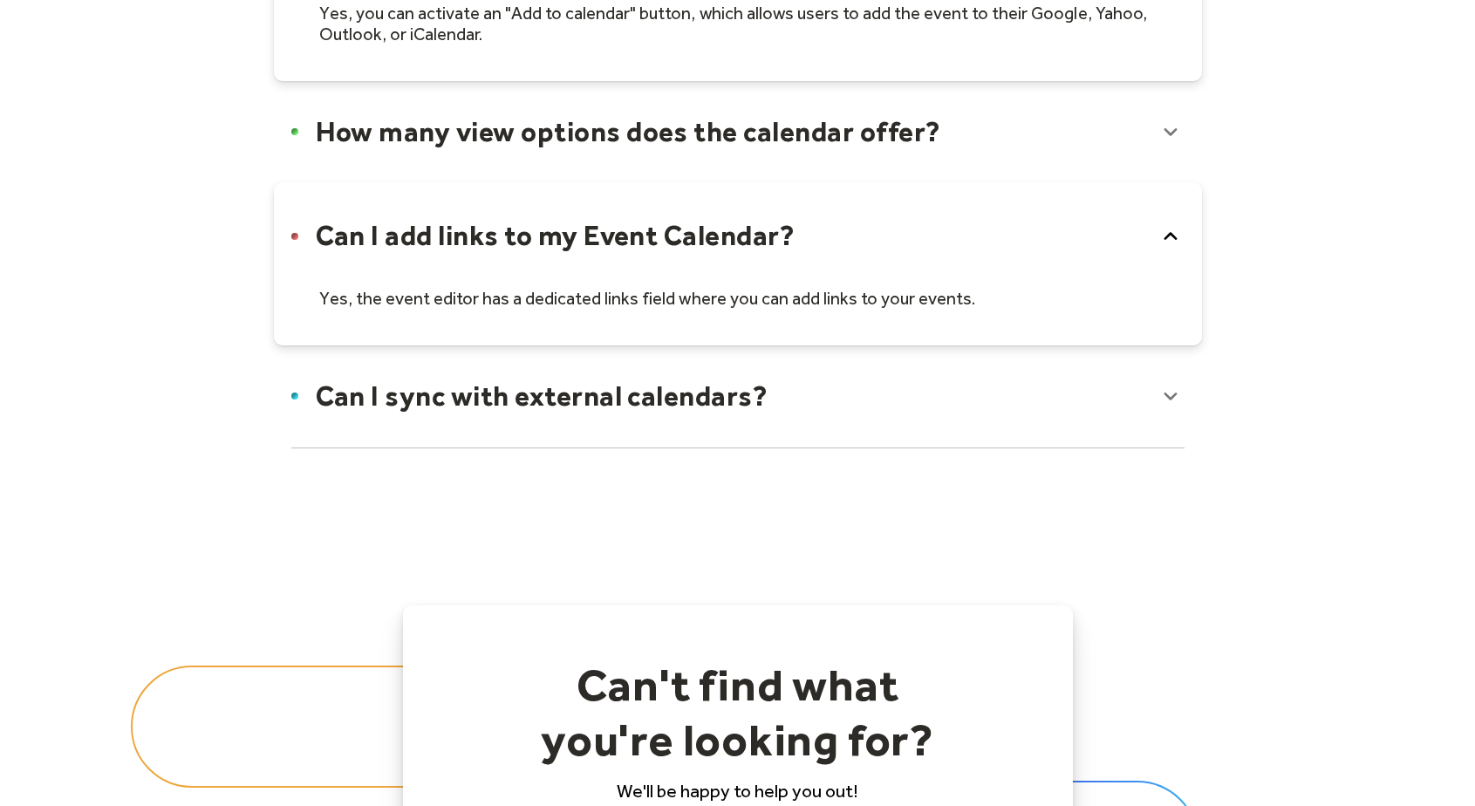
click at [1177, 395] on div at bounding box center [738, 396] width 928 height 106
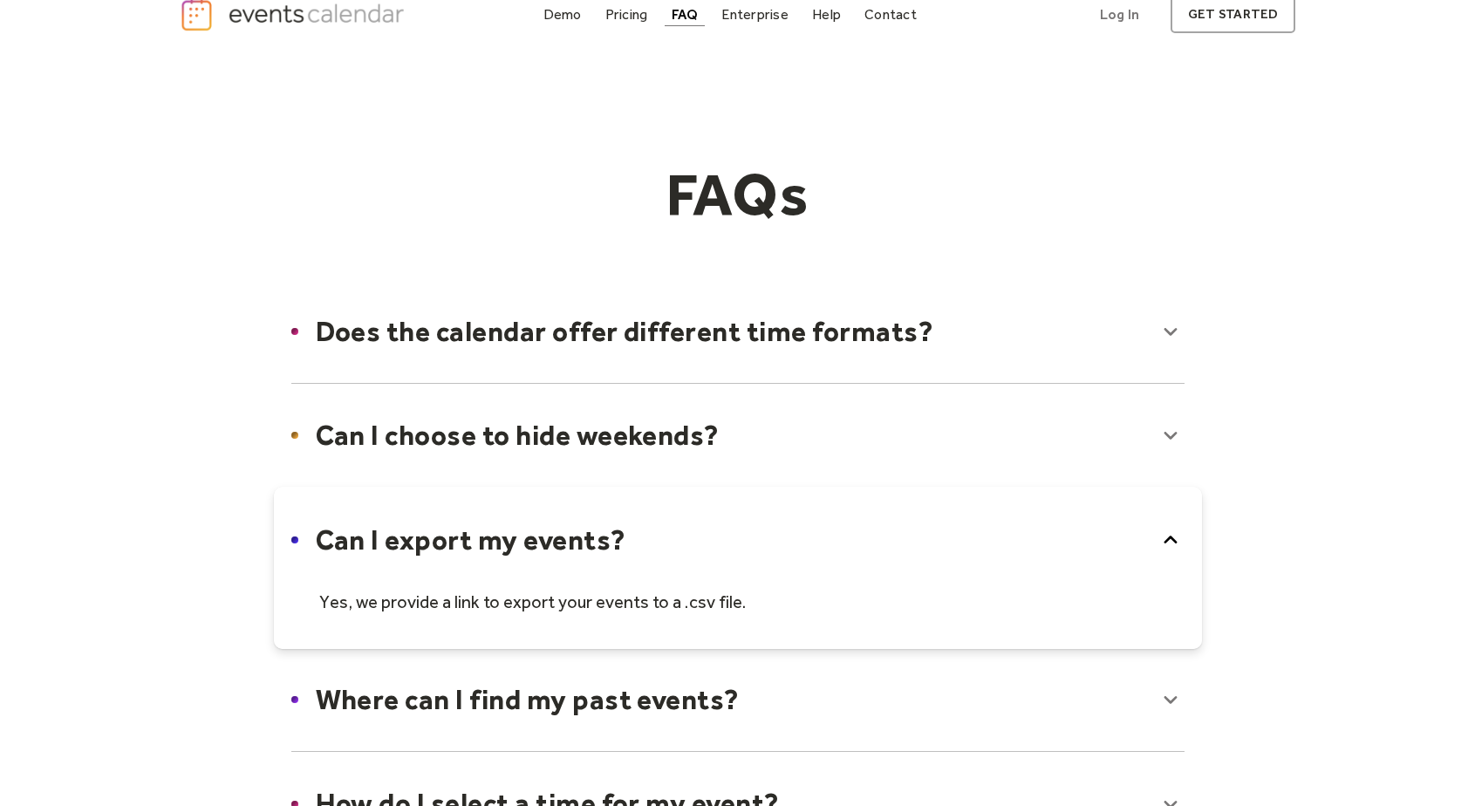
scroll to position [0, 0]
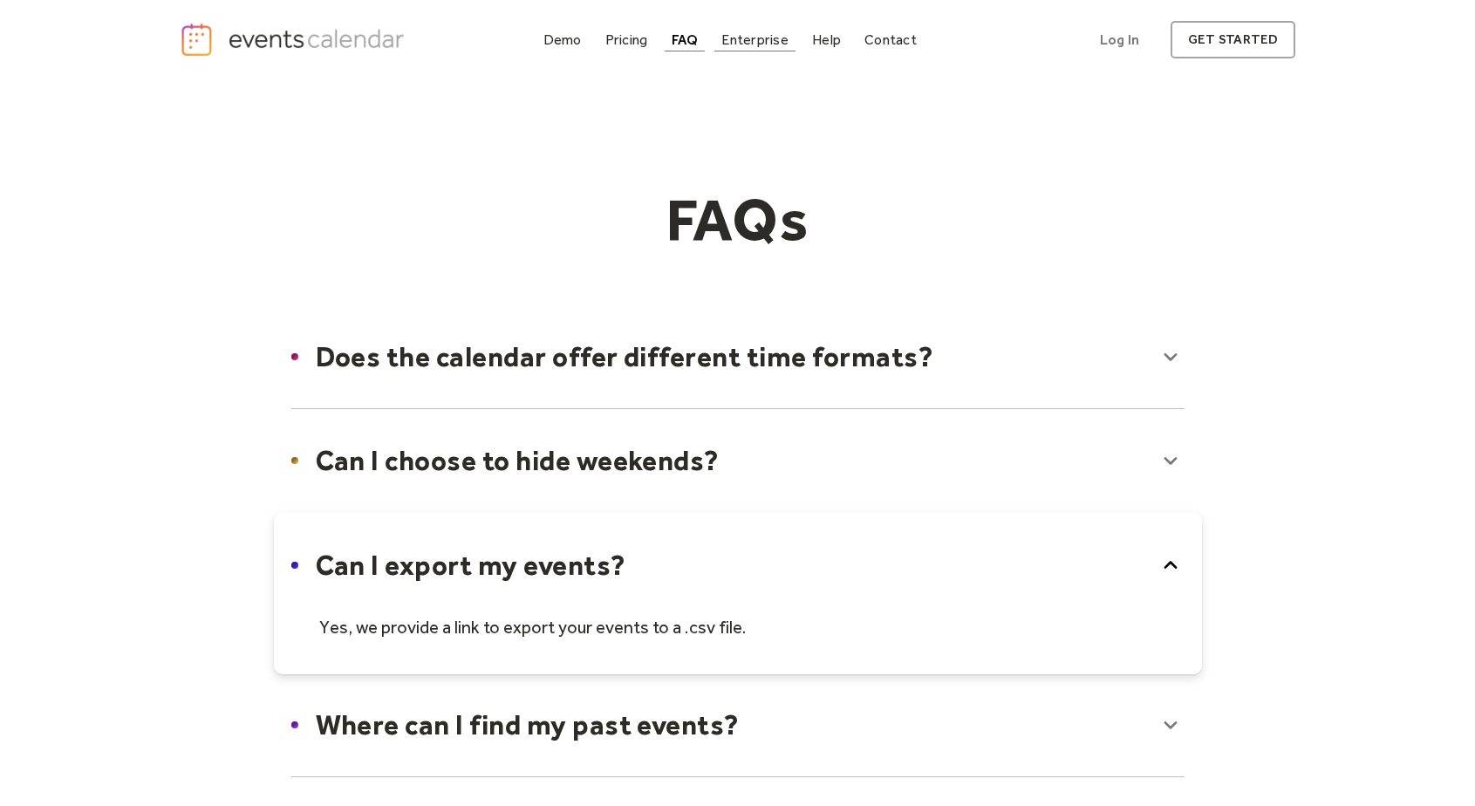
click at [749, 44] on div "Enterprise" at bounding box center [755, 40] width 66 height 10
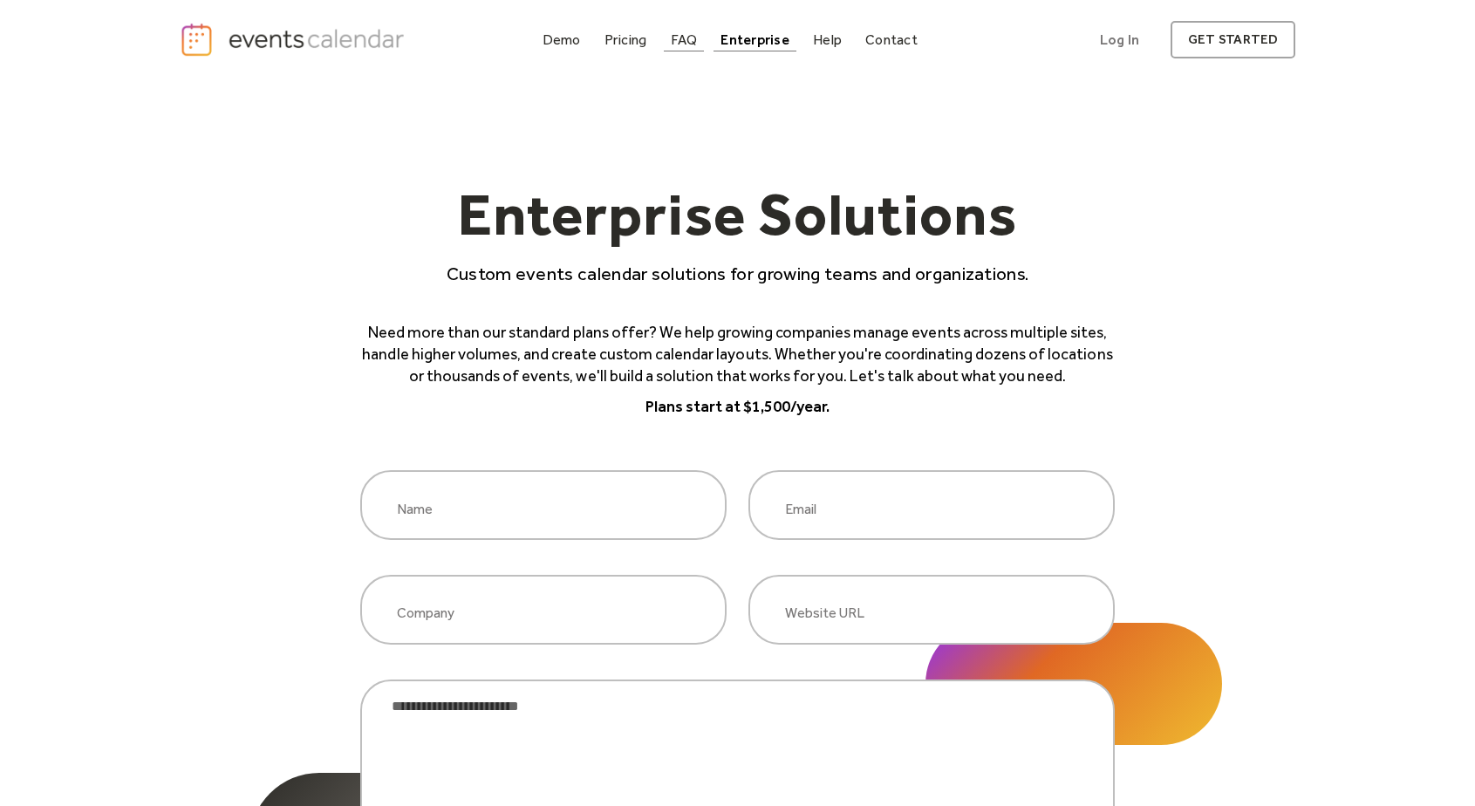
click at [681, 35] on div "FAQ" at bounding box center [684, 40] width 27 height 10
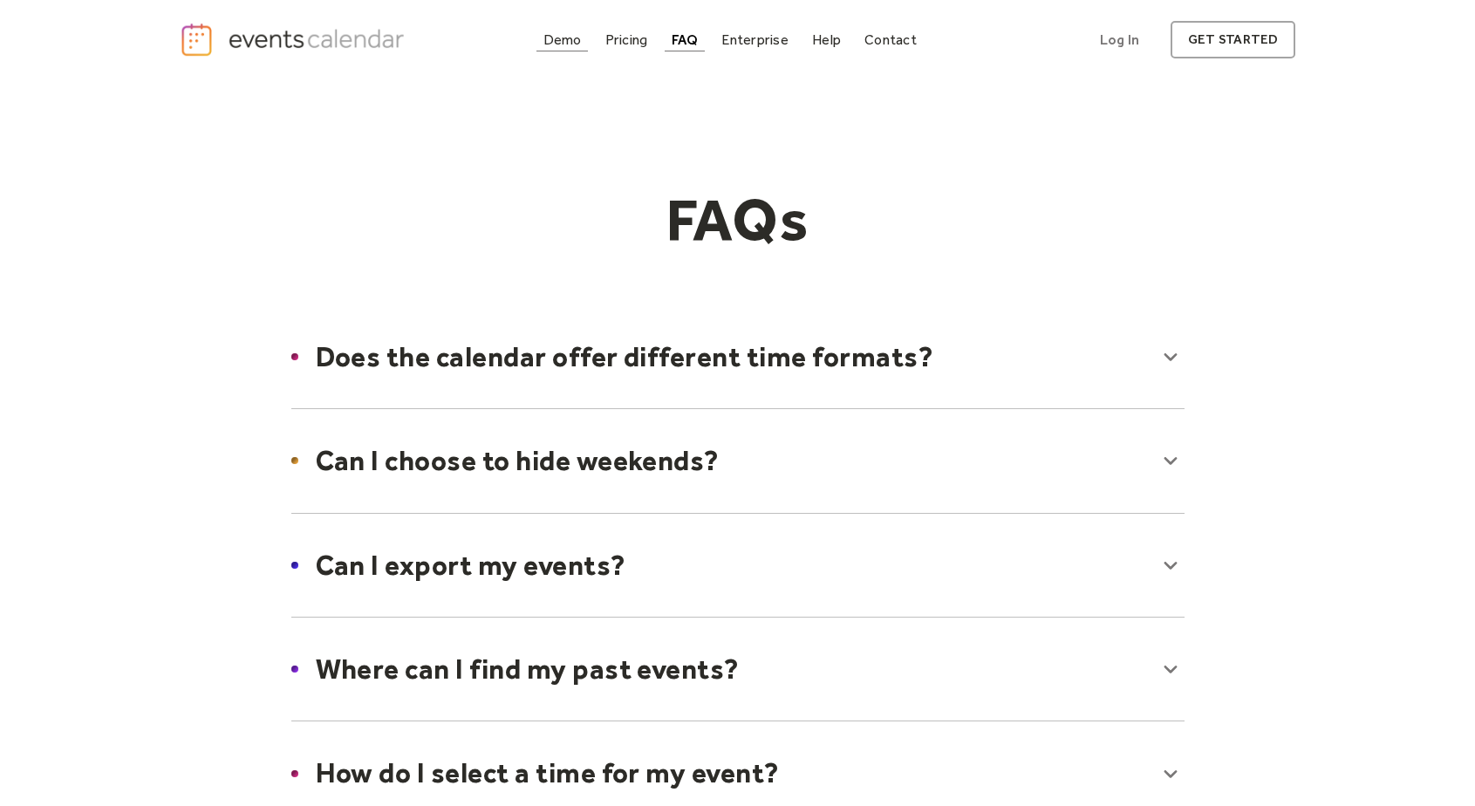
click at [563, 36] on div "Demo" at bounding box center [563, 40] width 38 height 10
